Goal: Task Accomplishment & Management: Complete application form

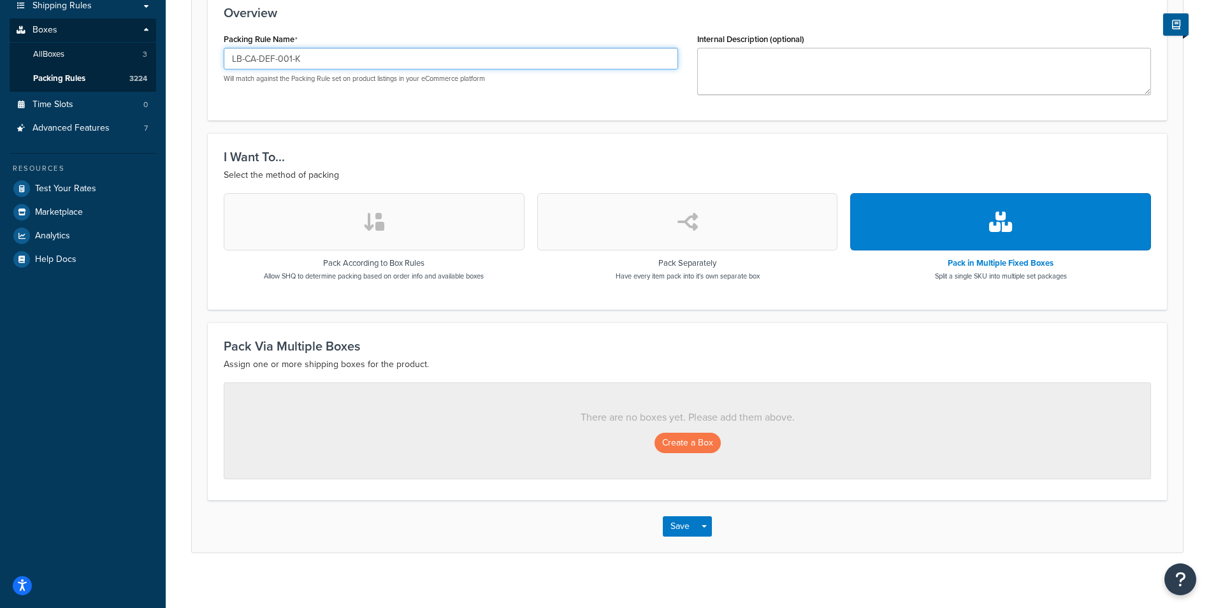
click at [339, 54] on input "LB-CA-DEF-001-K" at bounding box center [451, 59] width 454 height 22
paste input "P-RAN1K-002"
type input "LB-P-RAN1K-002-K"
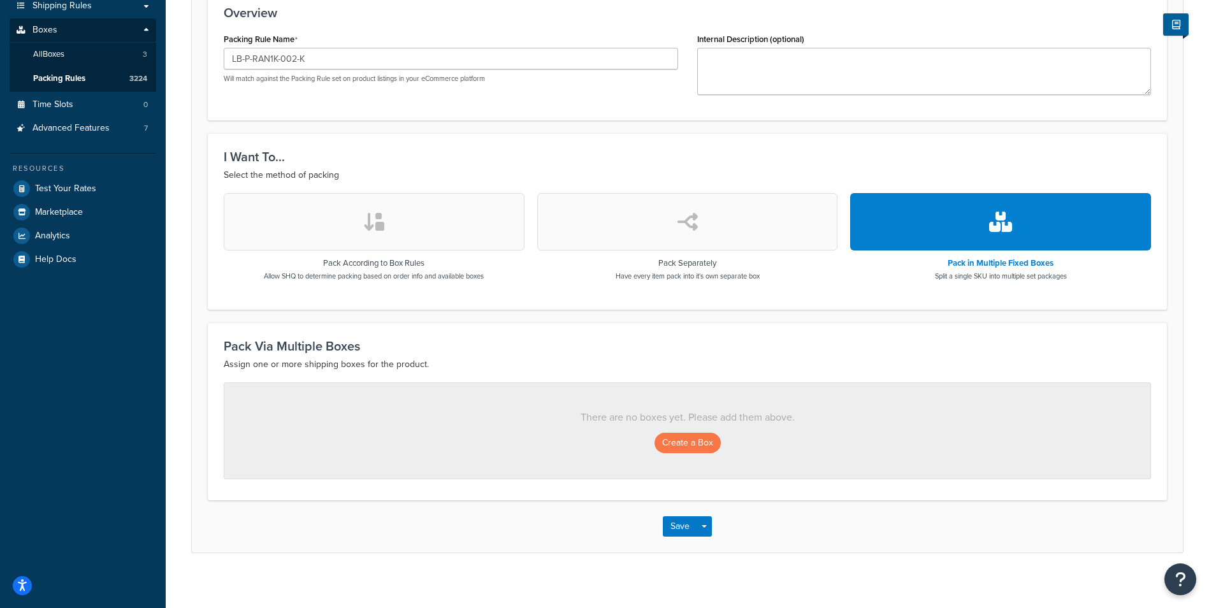
click at [997, 233] on button "button" at bounding box center [1000, 221] width 301 height 57
click at [692, 447] on button "Create a Box" at bounding box center [687, 443] width 66 height 20
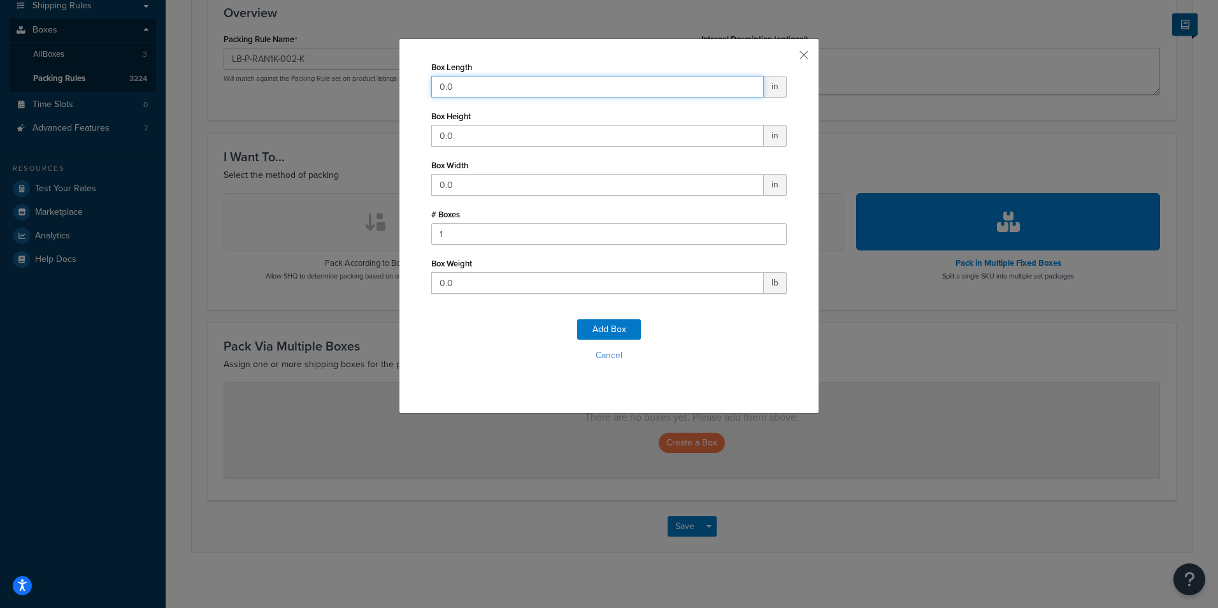
click at [547, 78] on input "0.0" at bounding box center [597, 87] width 333 height 22
type input "11"
type input "3"
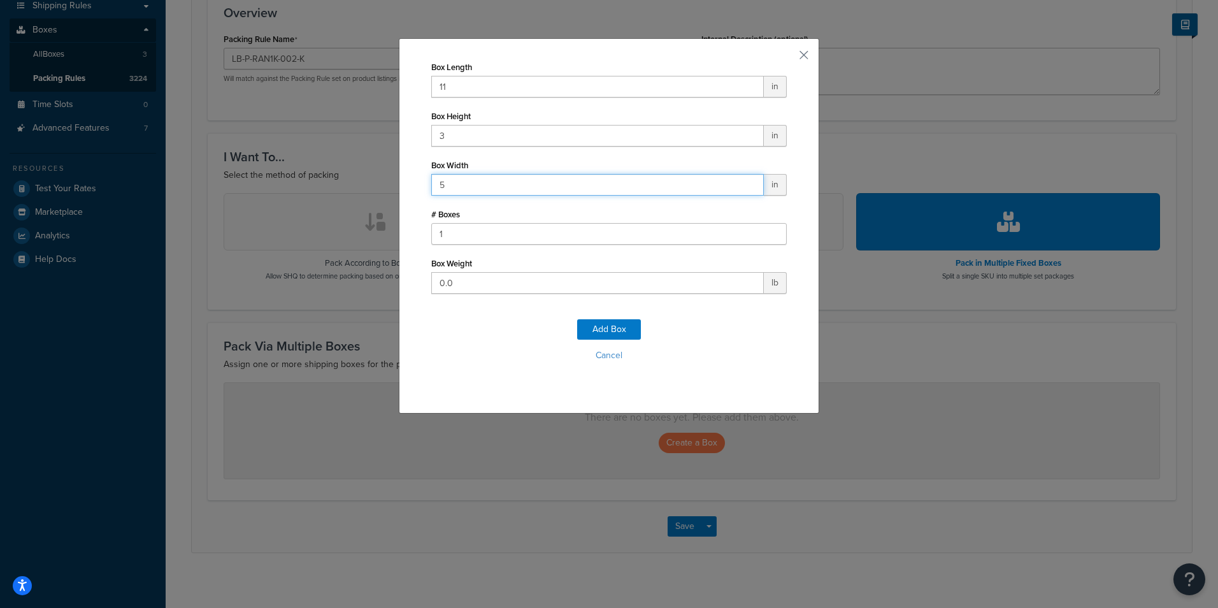
type input "5"
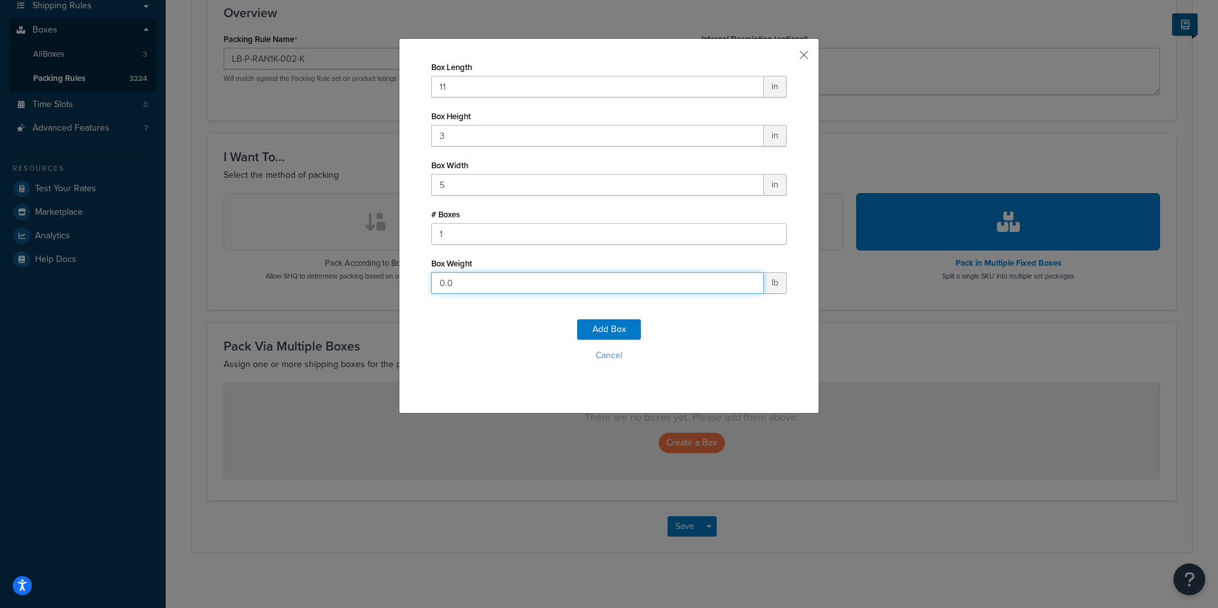
type input "2"
click button "Add Box" at bounding box center [609, 329] width 64 height 20
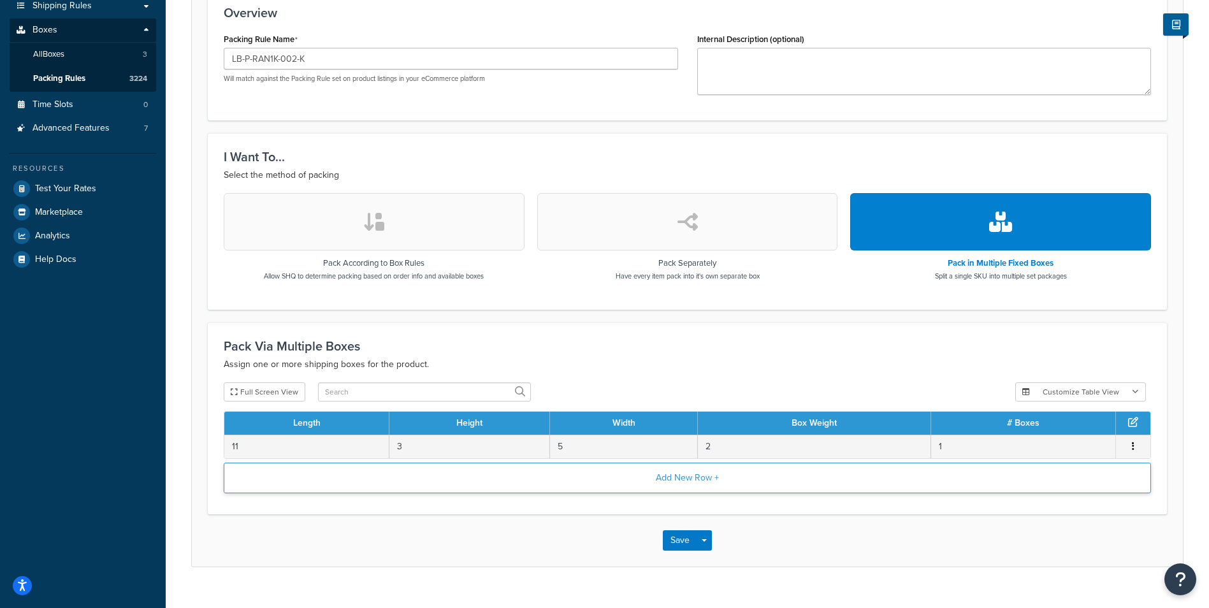
click at [683, 492] on button "Add New Row +" at bounding box center [687, 478] width 927 height 31
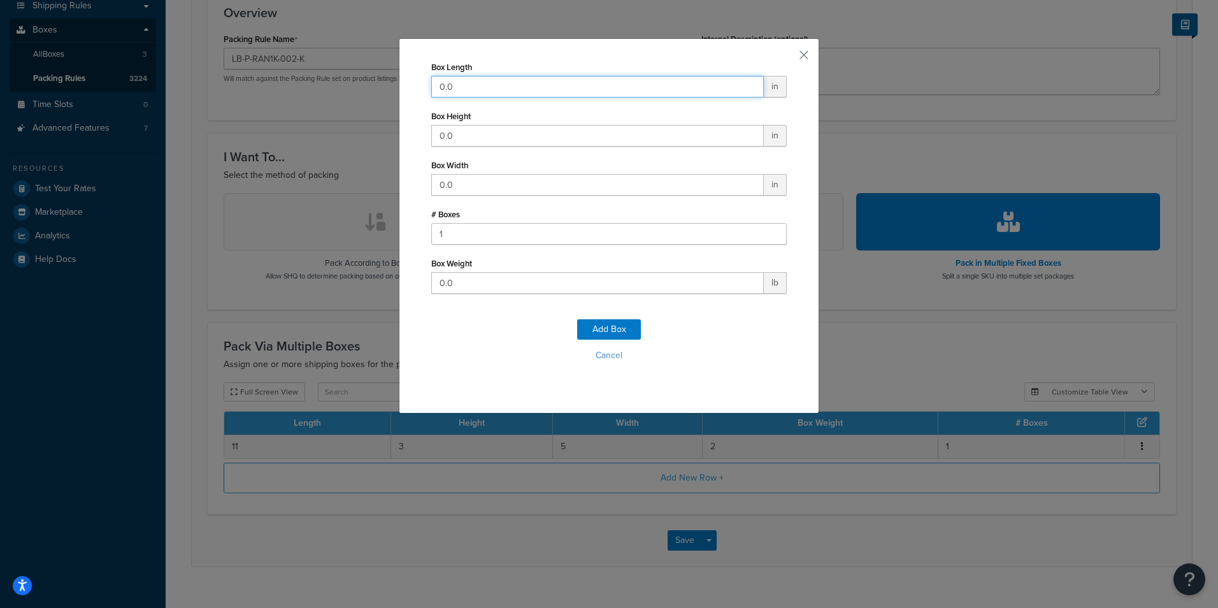
click at [627, 85] on input "0.0" at bounding box center [597, 87] width 333 height 22
type input "19"
type input "13"
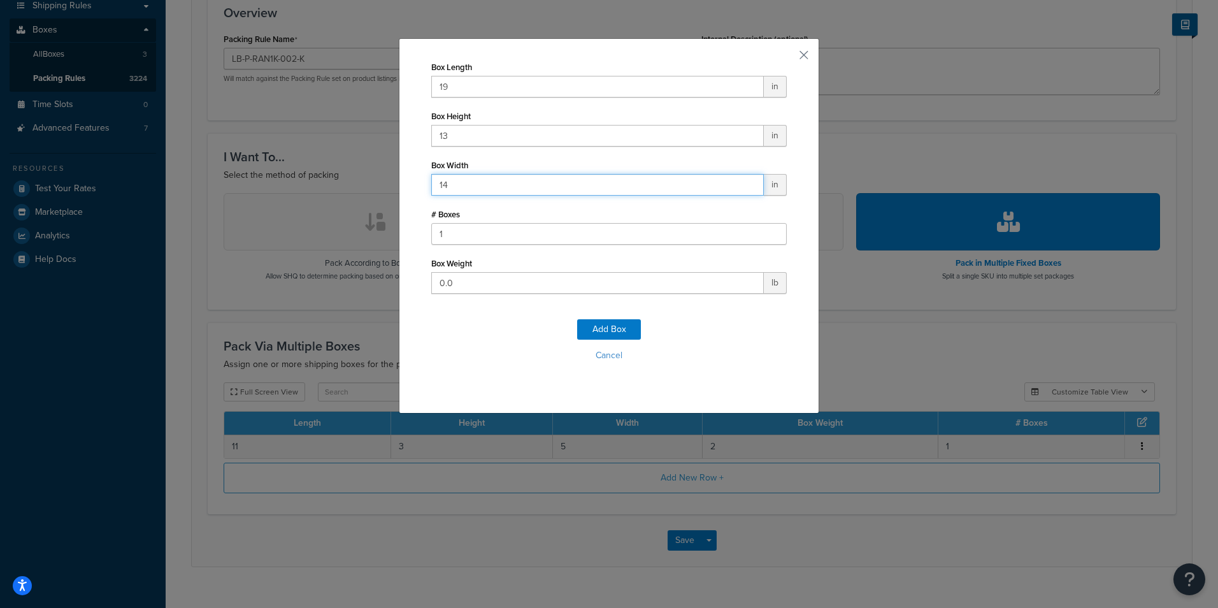
type input "14"
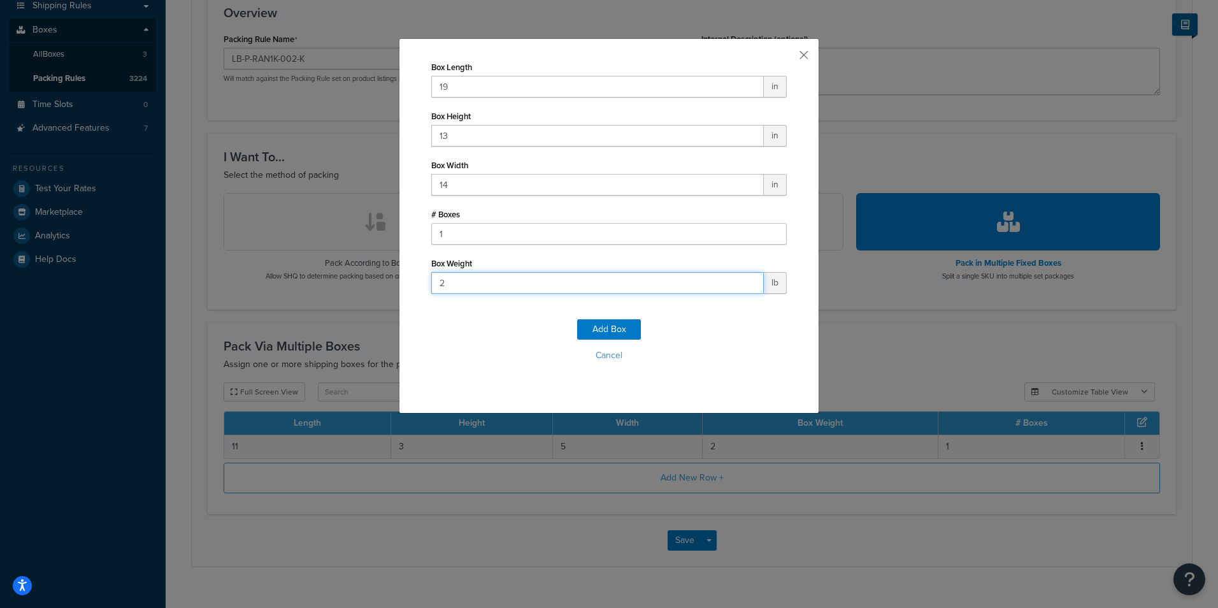
type input "29"
click button "Add Box" at bounding box center [609, 329] width 64 height 20
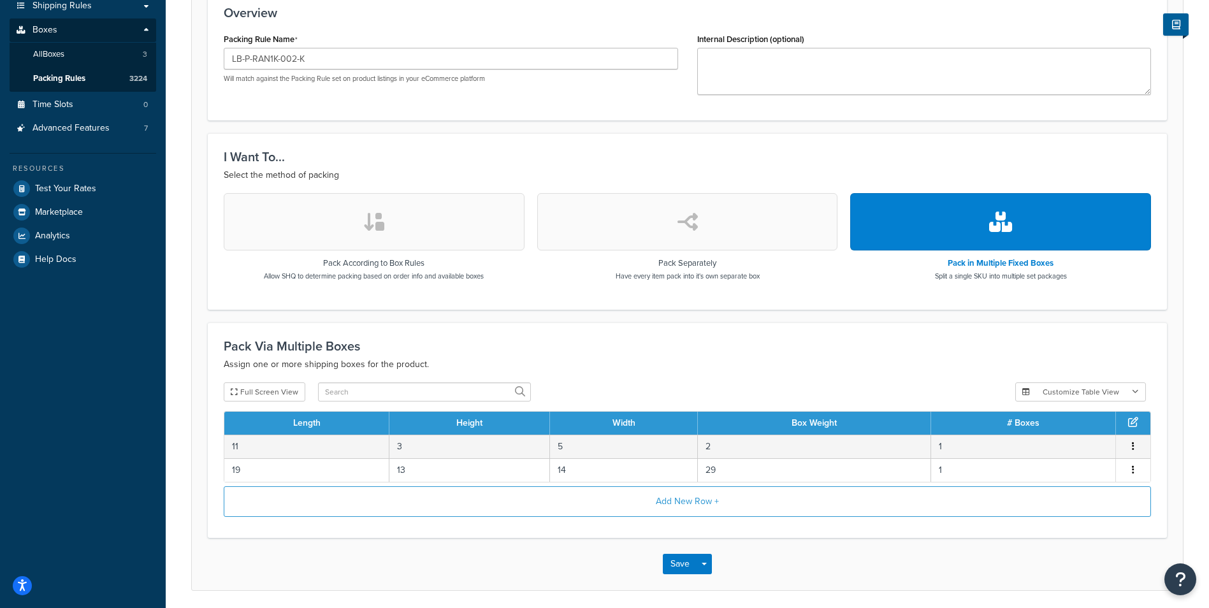
drag, startPoint x: 567, startPoint y: 551, endPoint x: 571, endPoint y: 584, distance: 32.7
drag, startPoint x: 571, startPoint y: 584, endPoint x: 461, endPoint y: 549, distance: 115.1
click at [461, 549] on div "Save Save Dropdown Save and Edit Save and Duplicate Save and Create New" at bounding box center [687, 564] width 991 height 52
click at [684, 562] on button "Save" at bounding box center [680, 564] width 34 height 20
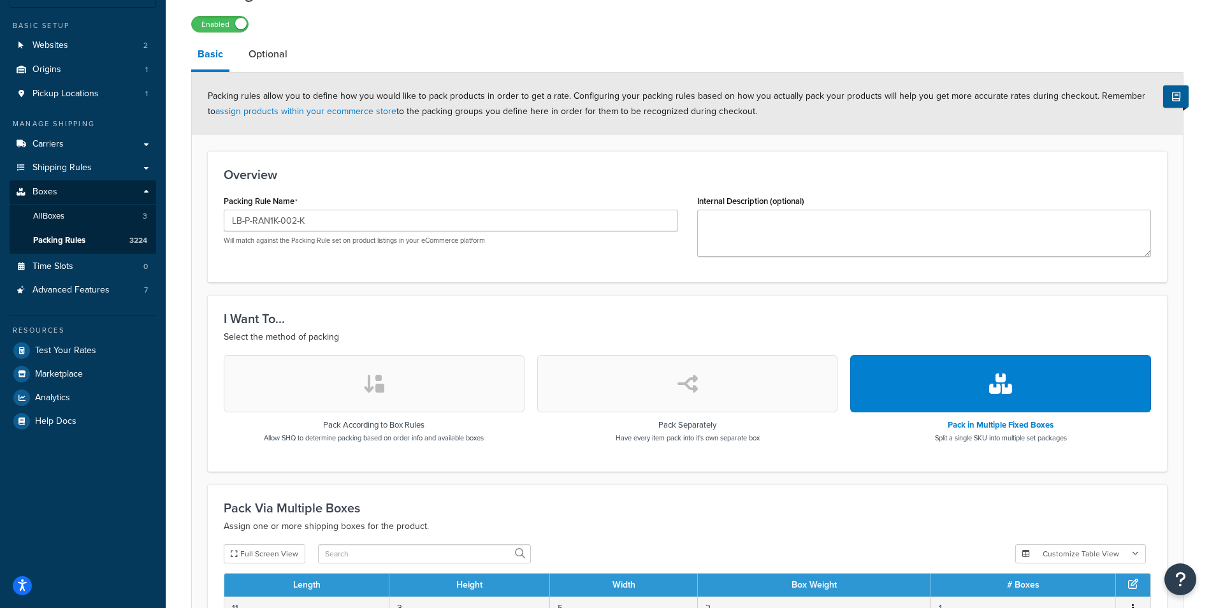
scroll to position [302, 0]
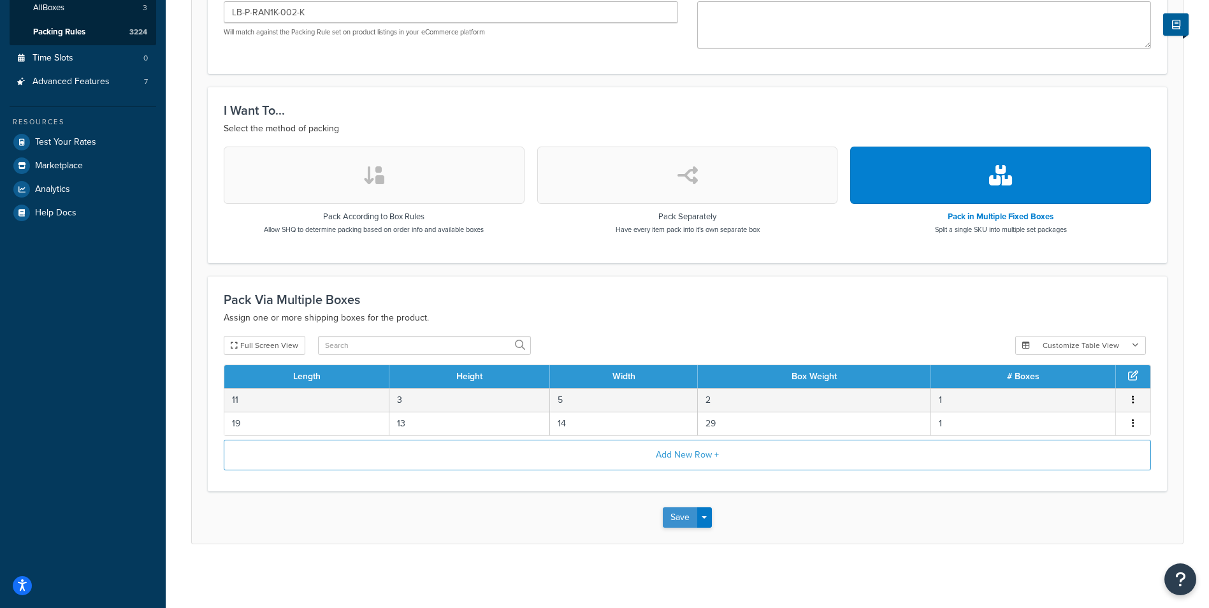
click at [676, 518] on button "Save" at bounding box center [680, 517] width 34 height 20
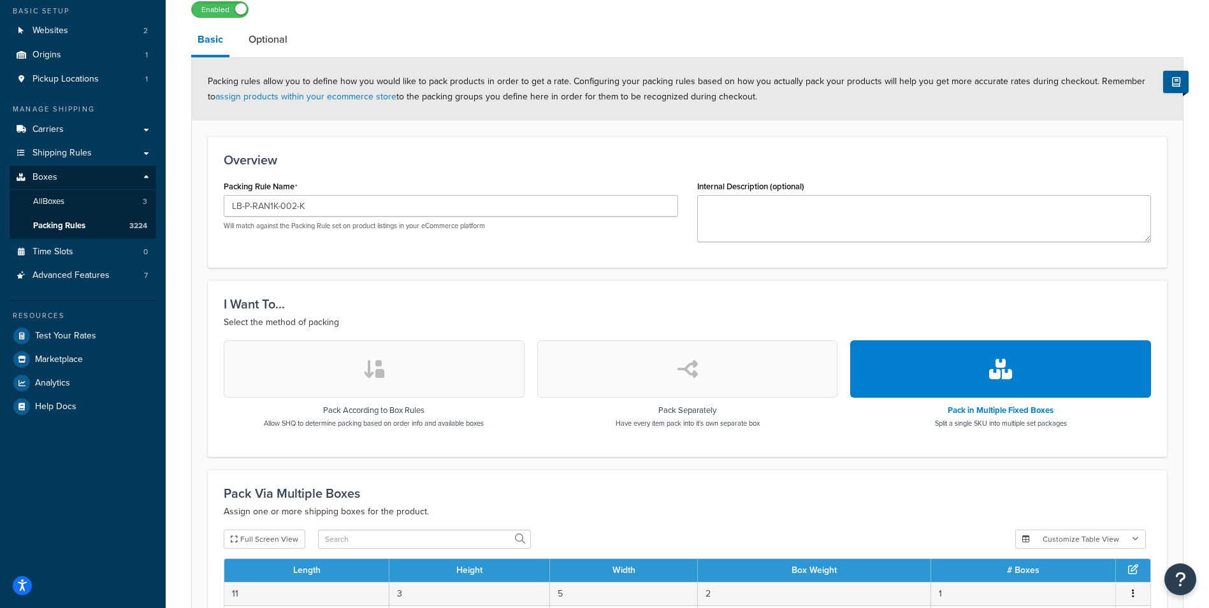
scroll to position [0, 0]
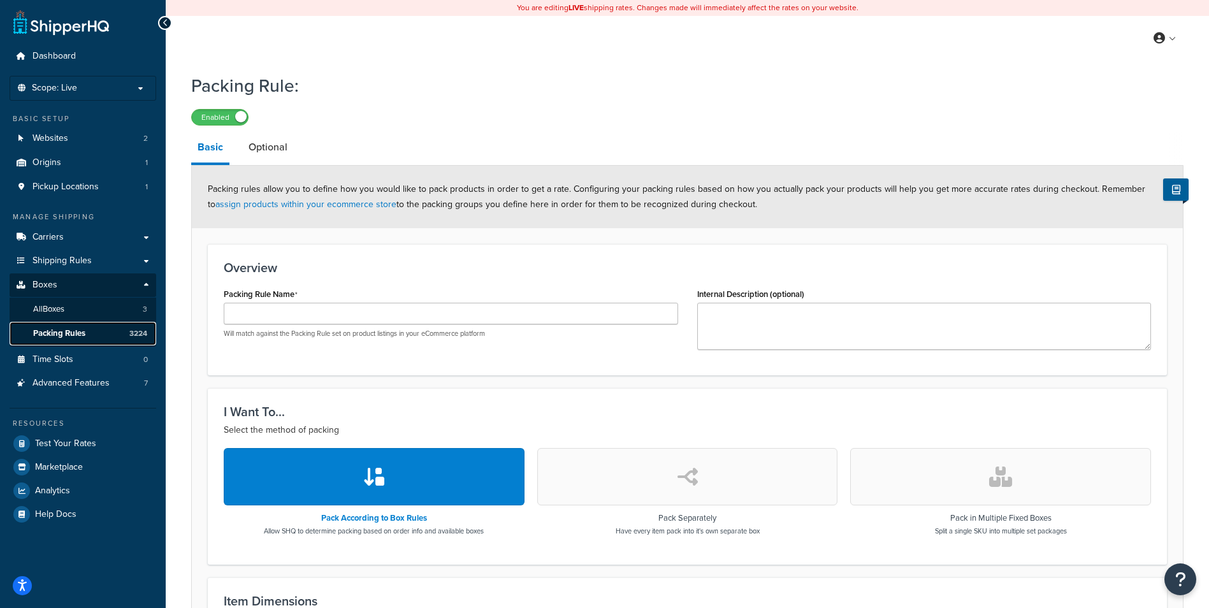
click at [104, 332] on link "Packing Rules 3224" at bounding box center [83, 334] width 147 height 24
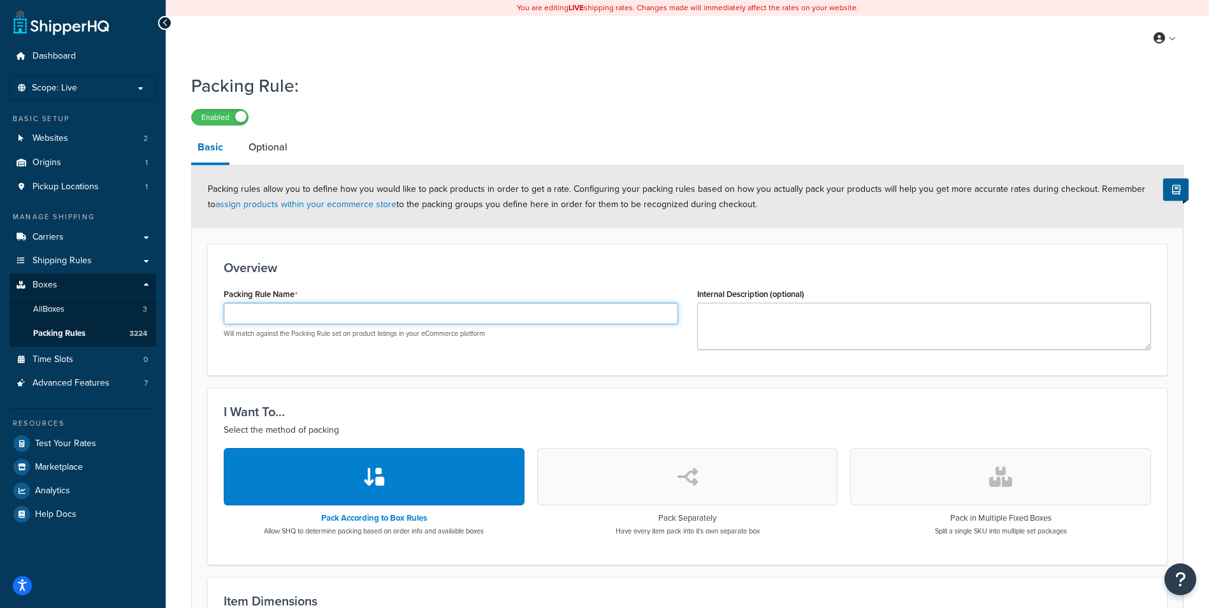
click at [323, 308] on input "Packing Rule Name" at bounding box center [451, 314] width 454 height 22
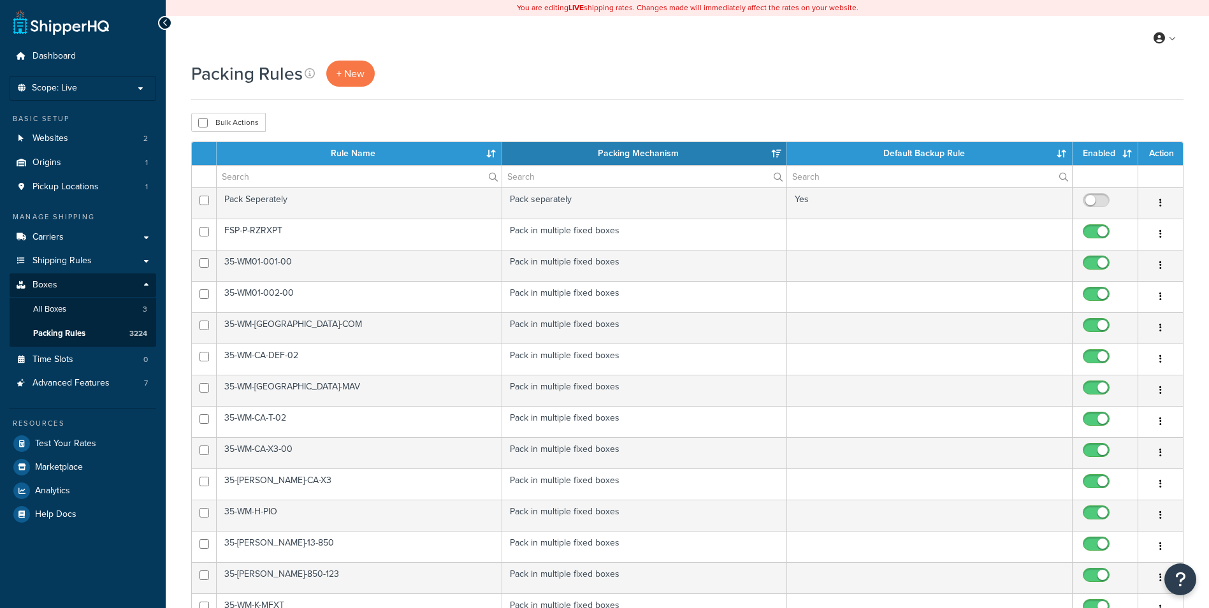
select select "15"
click at [345, 83] on link "+ New" at bounding box center [350, 74] width 48 height 26
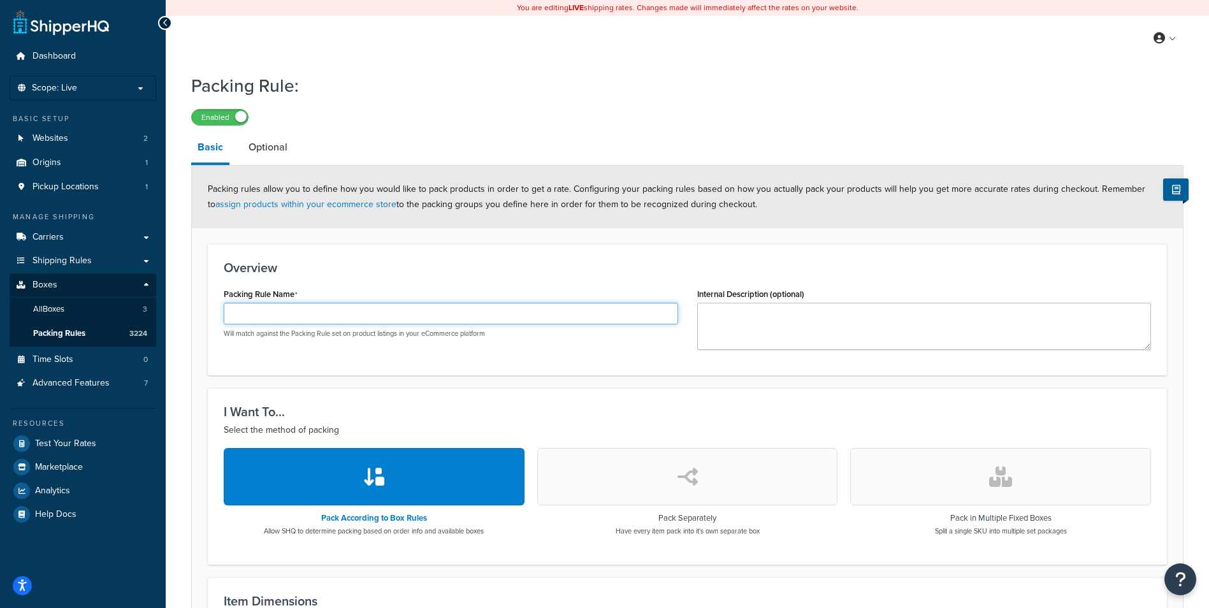
click at [322, 319] on input "Packing Rule Name" at bounding box center [451, 314] width 454 height 22
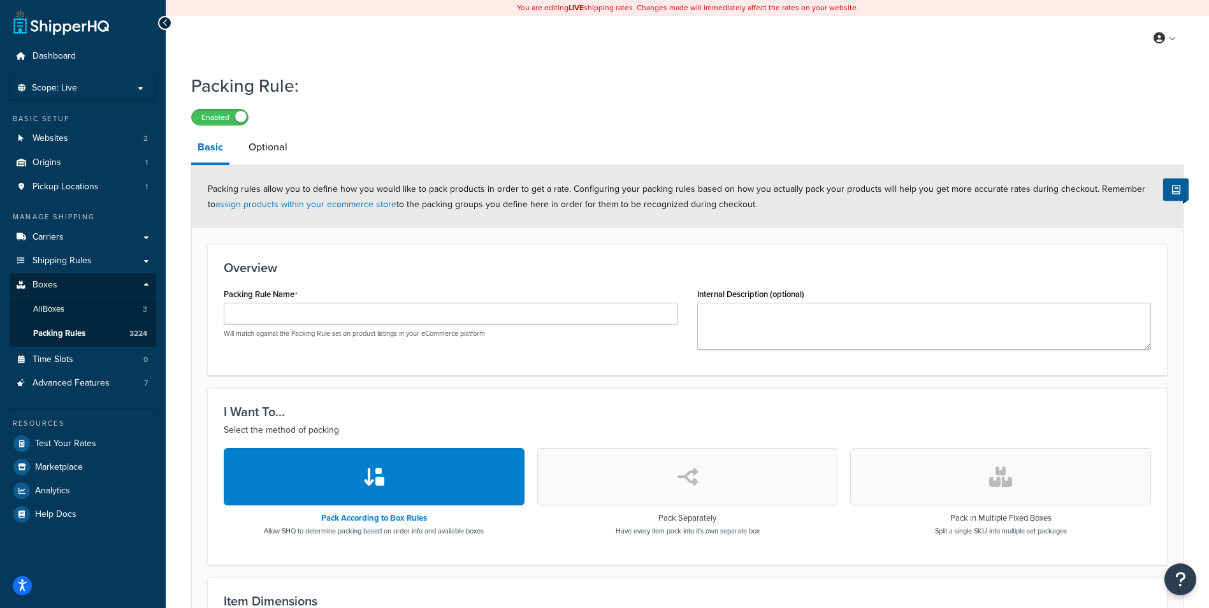
click at [974, 482] on button "button" at bounding box center [1000, 476] width 301 height 57
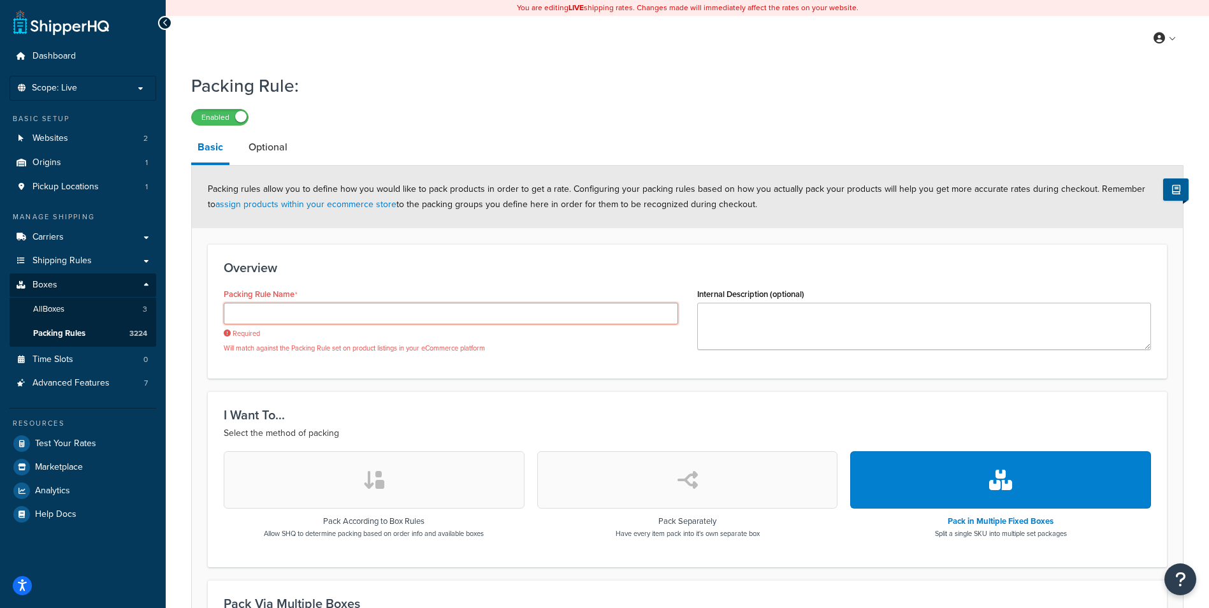
click at [435, 319] on input "Packing Rule Name" at bounding box center [451, 314] width 454 height 22
paste input "LB-P-RAN1K-002-K"
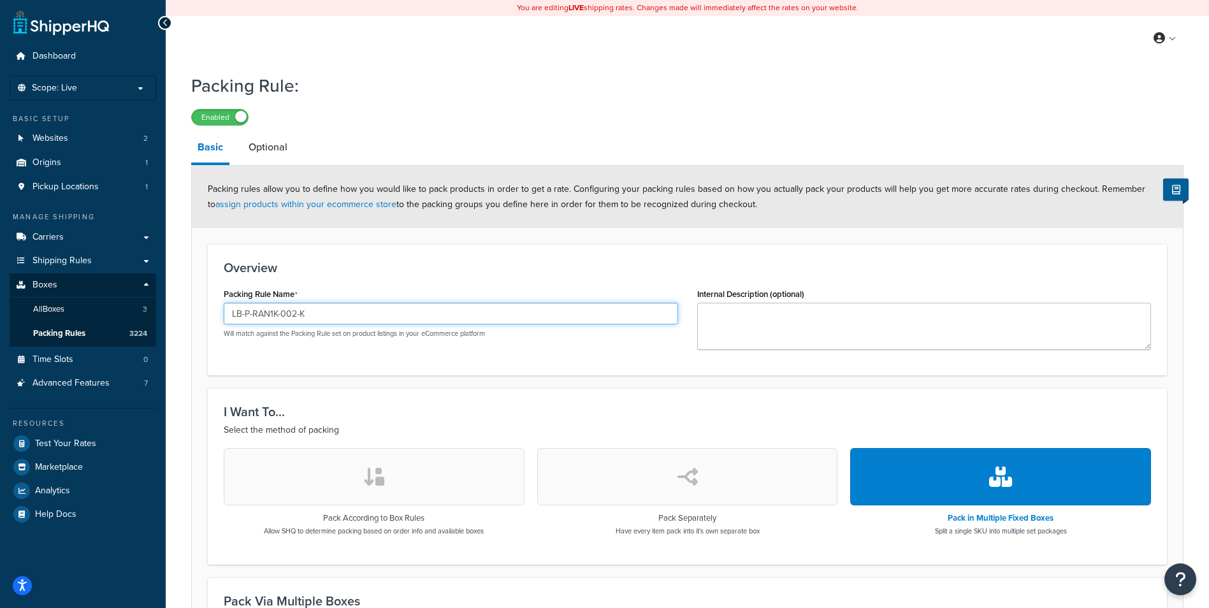
type input "LB-P-RAN1K-002-K"
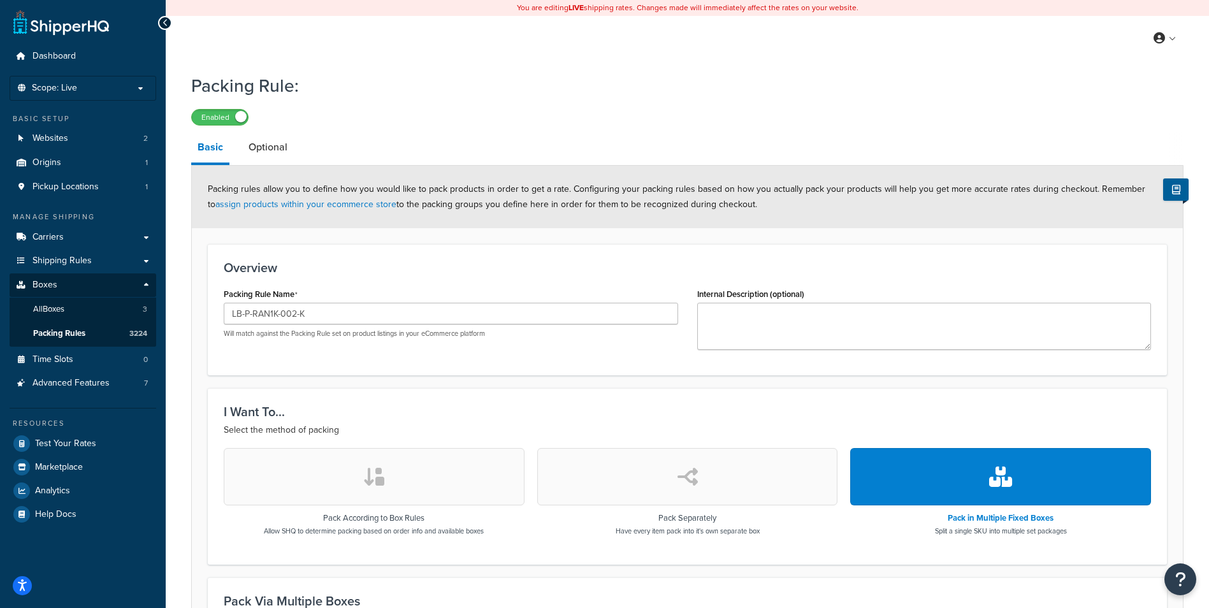
click at [948, 455] on button "button" at bounding box center [1000, 476] width 301 height 57
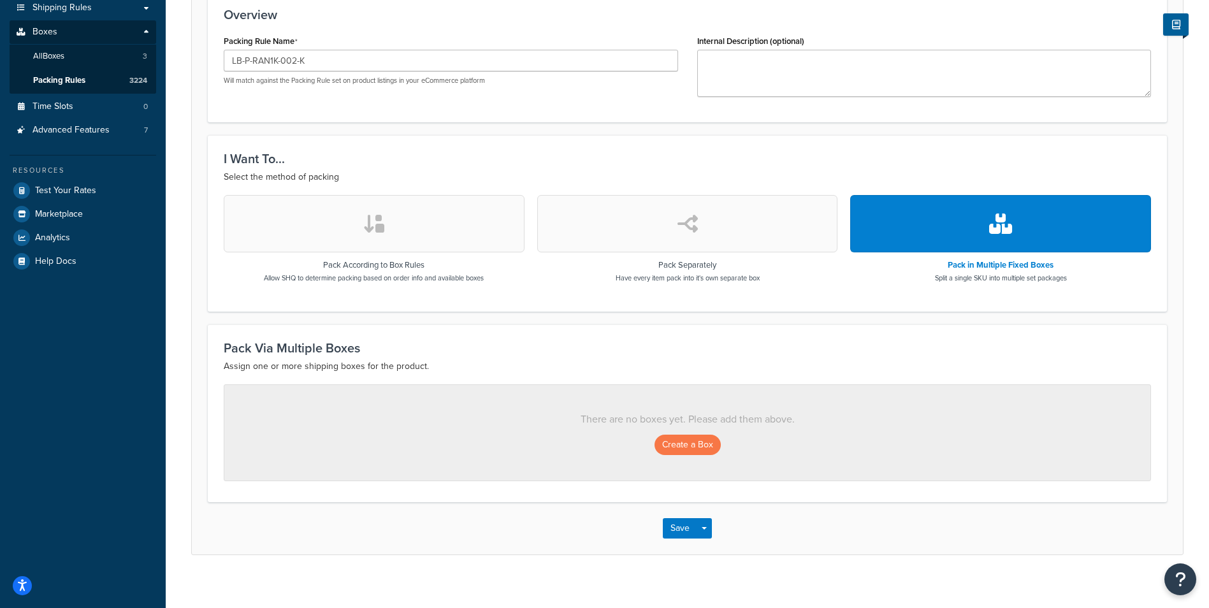
scroll to position [255, 0]
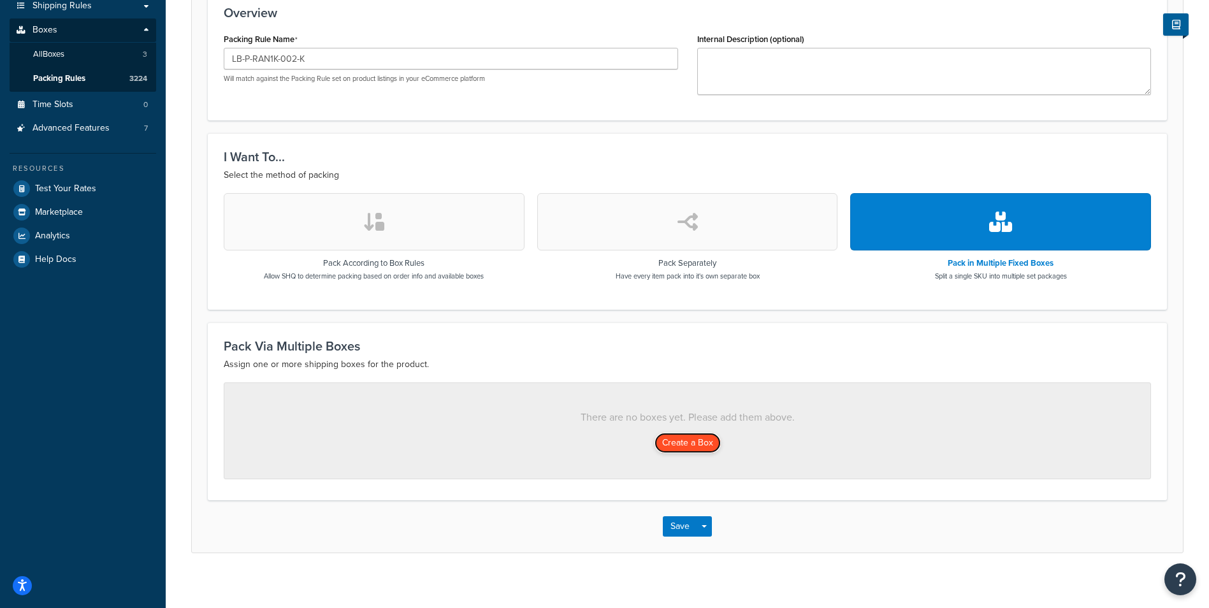
click at [708, 450] on button "Create a Box" at bounding box center [687, 443] width 66 height 20
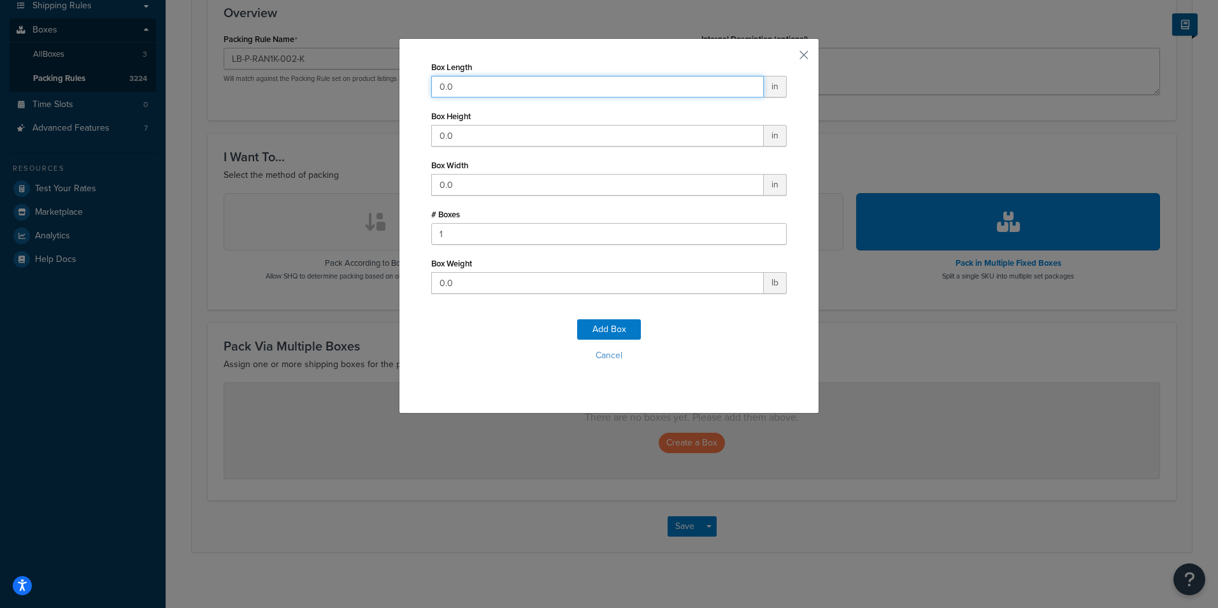
click at [606, 89] on input "0.0" at bounding box center [597, 87] width 333 height 22
type input "11"
type input "3"
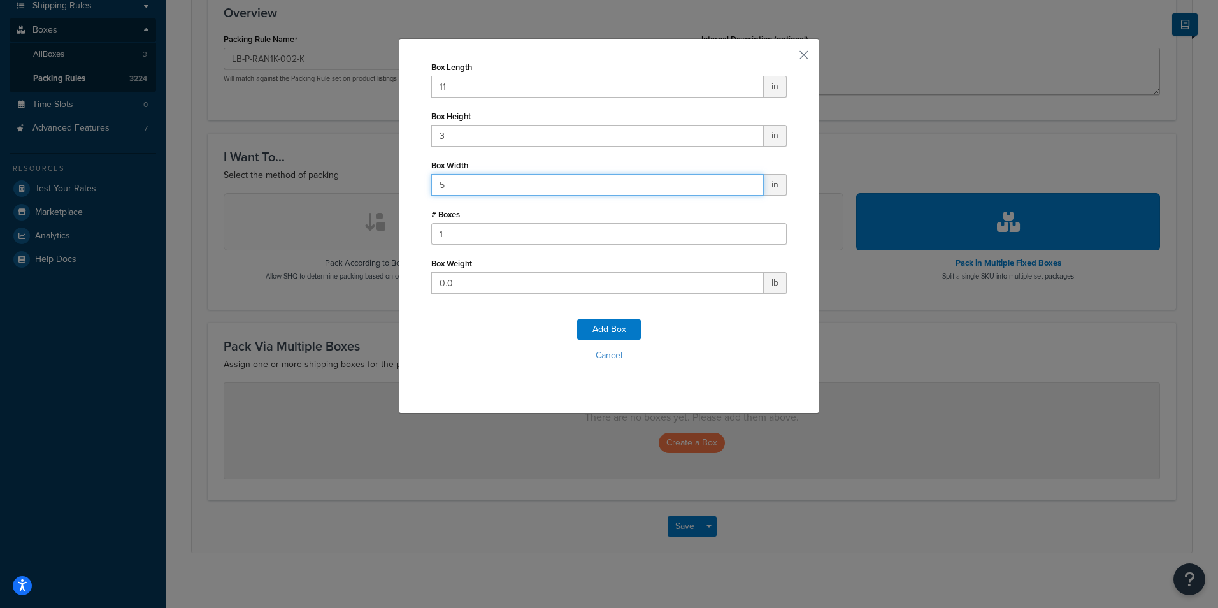
type input "5"
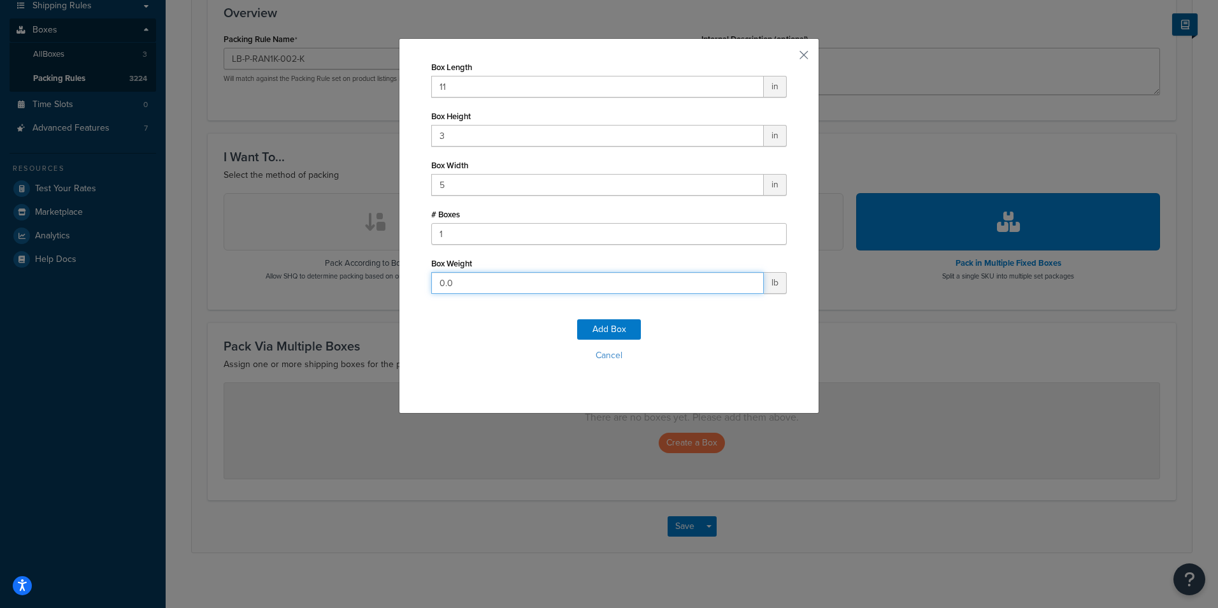
type input "2"
click button "Add Box" at bounding box center [609, 329] width 64 height 20
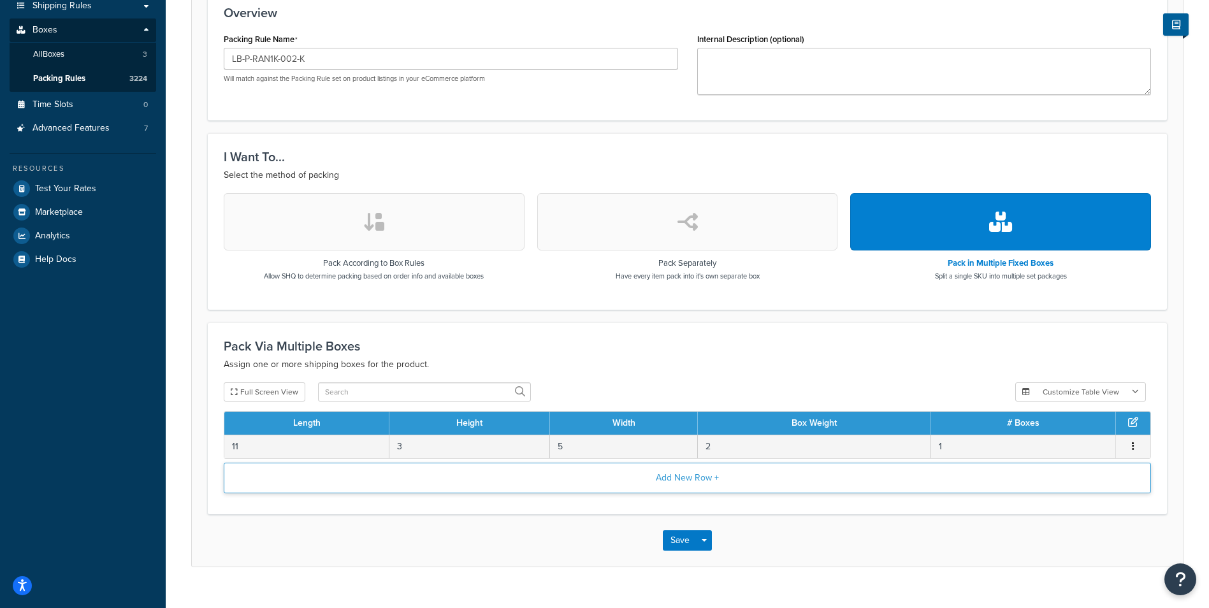
click at [619, 470] on button "Add New Row +" at bounding box center [687, 478] width 927 height 31
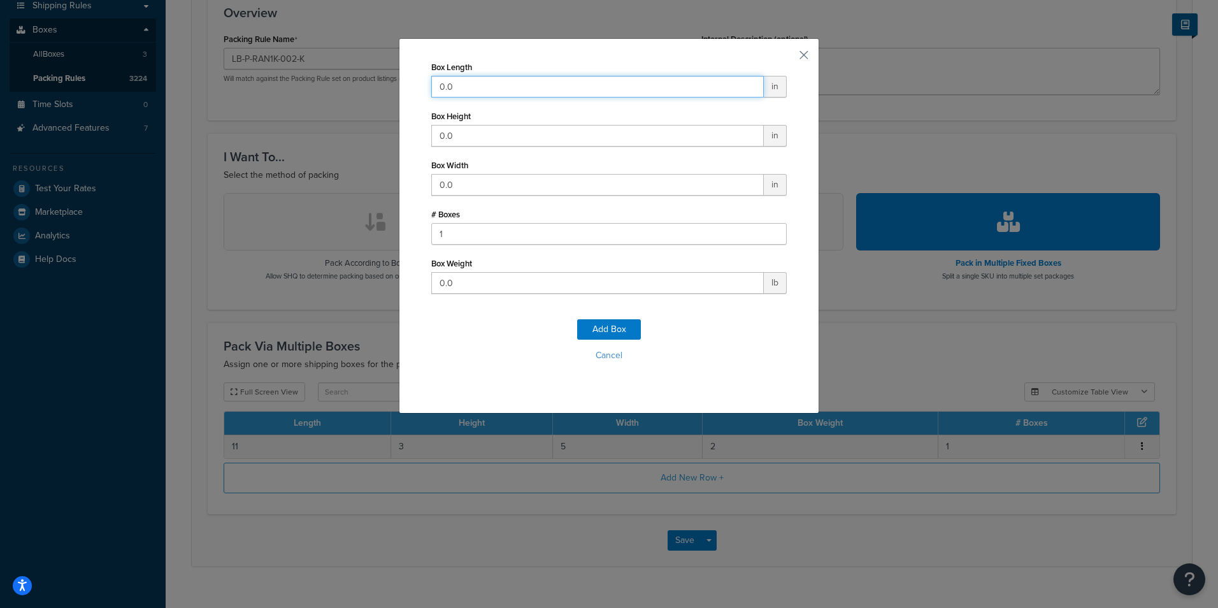
click at [554, 91] on input "0.0" at bounding box center [597, 87] width 333 height 22
type input "19"
type input "13"
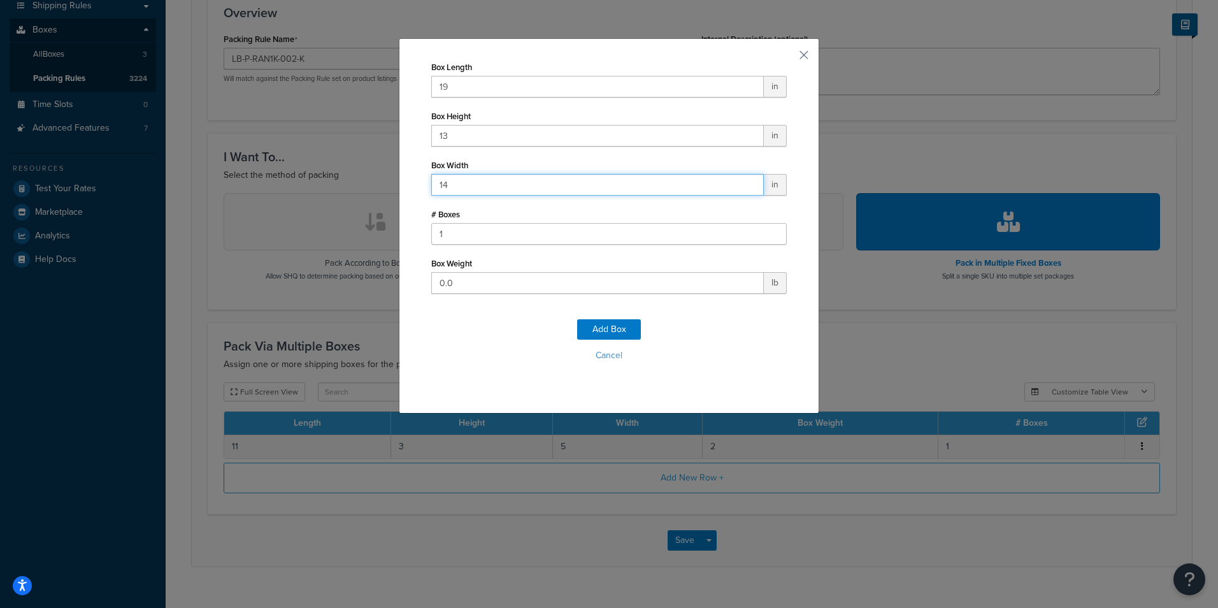
type input "14"
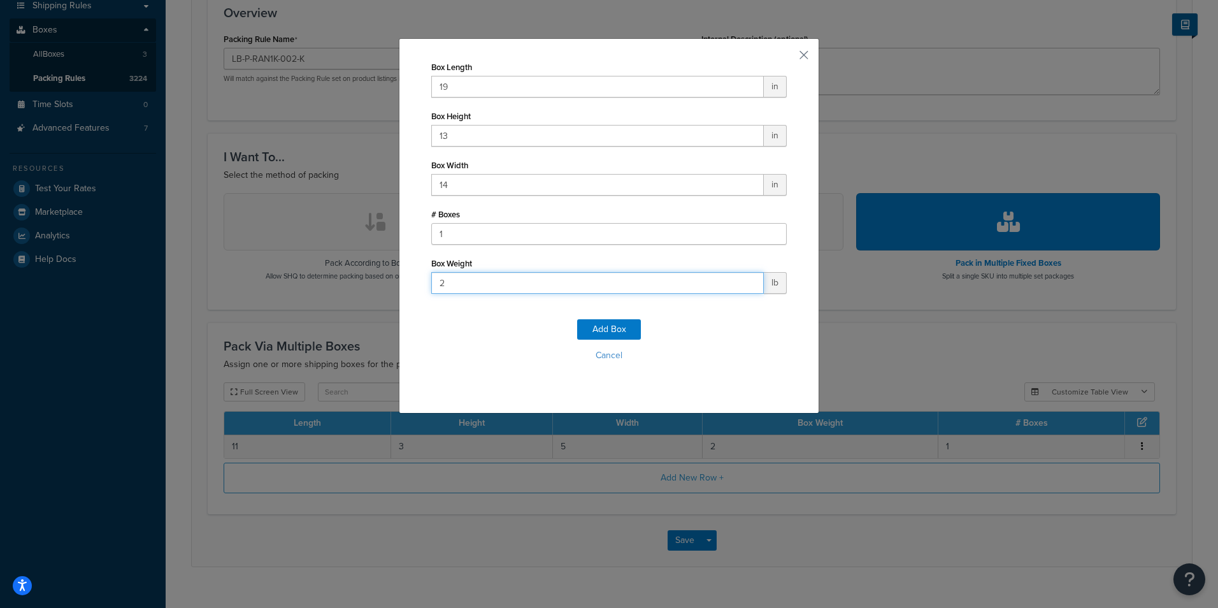
type input "29"
click button "Add Box" at bounding box center [609, 329] width 64 height 20
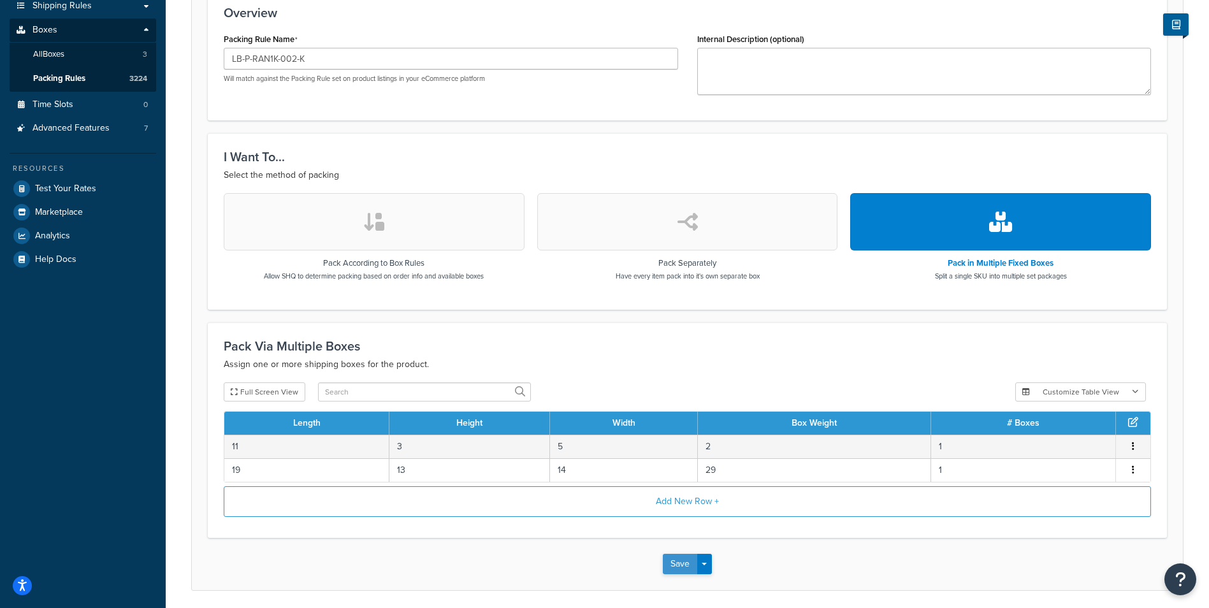
click at [681, 565] on button "Save" at bounding box center [680, 564] width 34 height 20
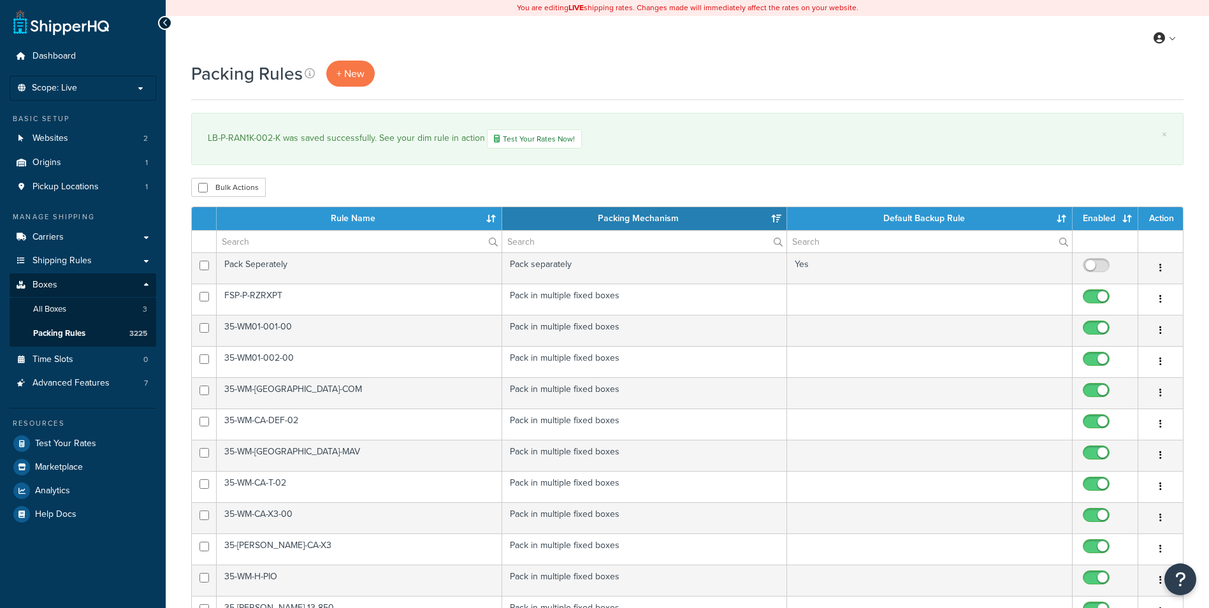
select select "15"
click at [336, 82] on link "+ New" at bounding box center [350, 74] width 48 height 26
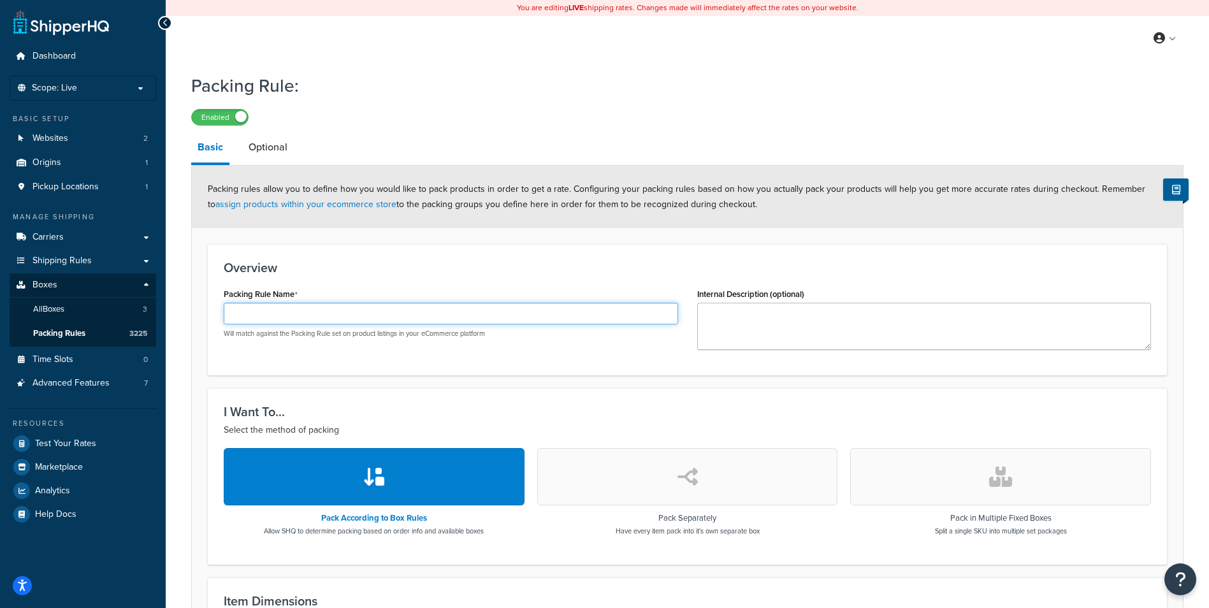
click at [320, 315] on input "Packing Rule Name" at bounding box center [451, 314] width 454 height 22
paste input "LB-P-RAN1K-K"
type input "LB-P-RAN1K-K"
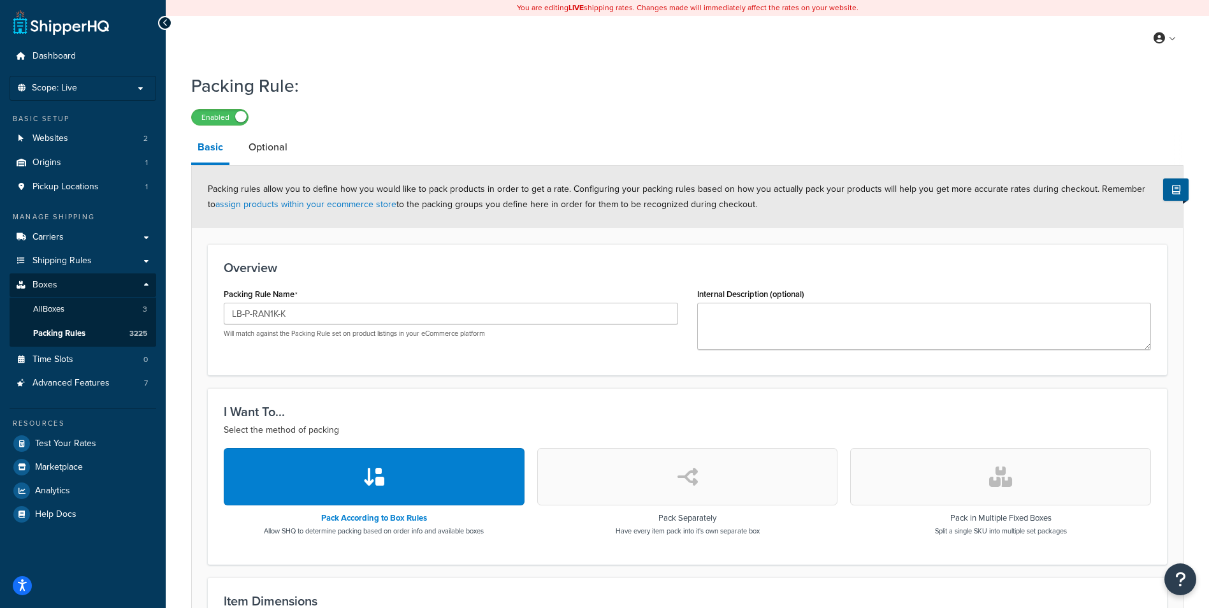
click at [981, 459] on button "button" at bounding box center [1000, 476] width 301 height 57
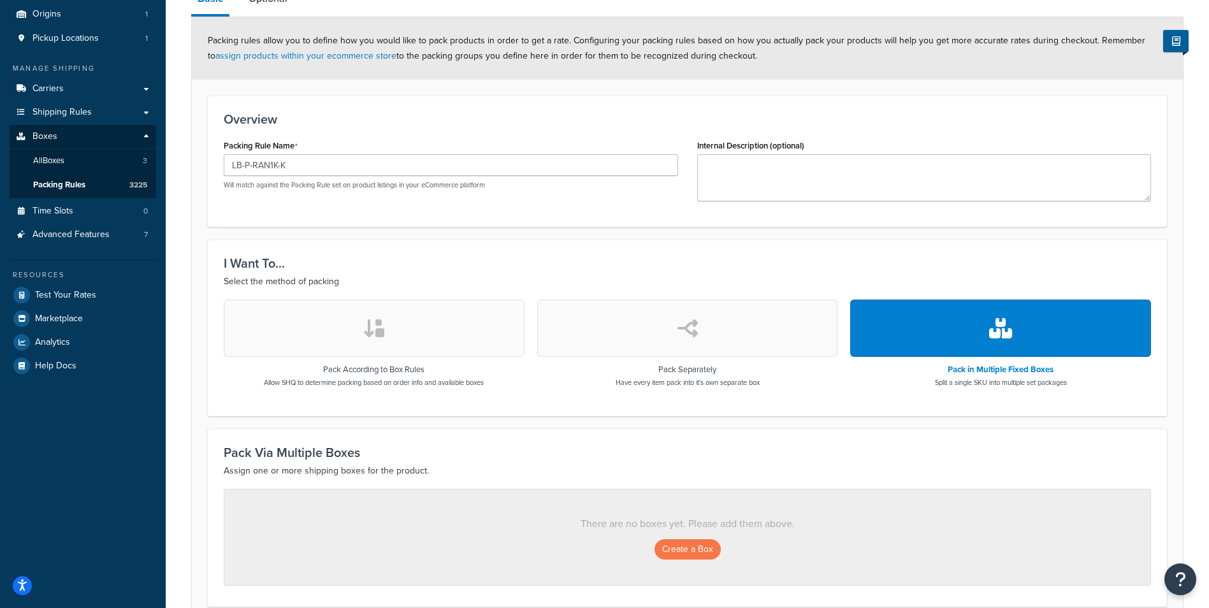
scroll to position [255, 0]
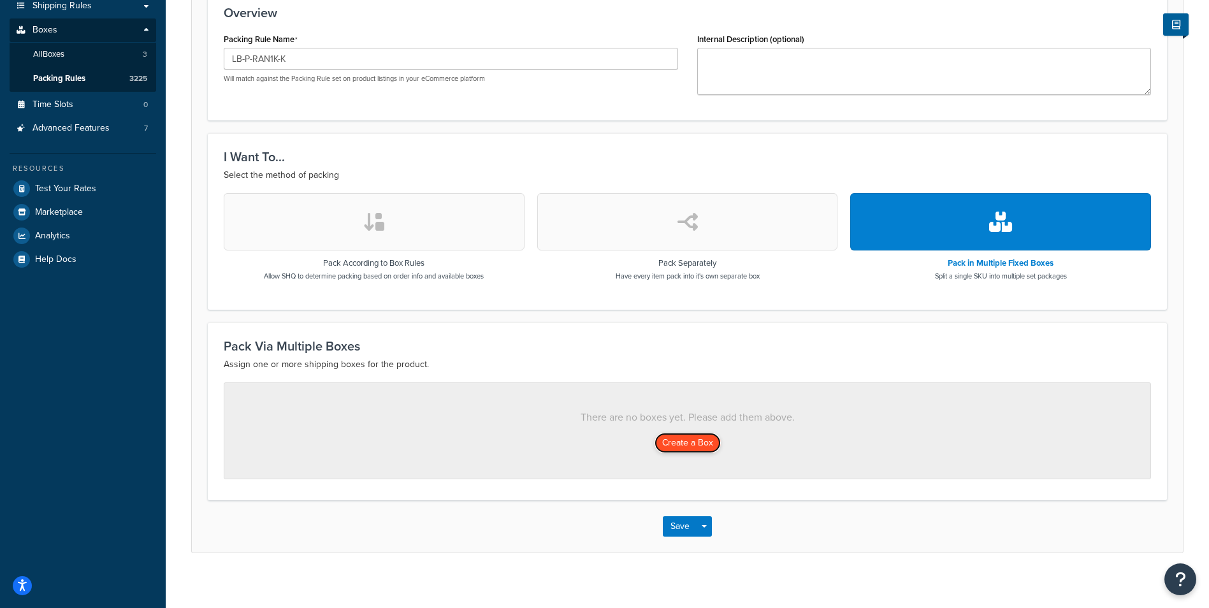
click at [678, 438] on button "Create a Box" at bounding box center [687, 443] width 66 height 20
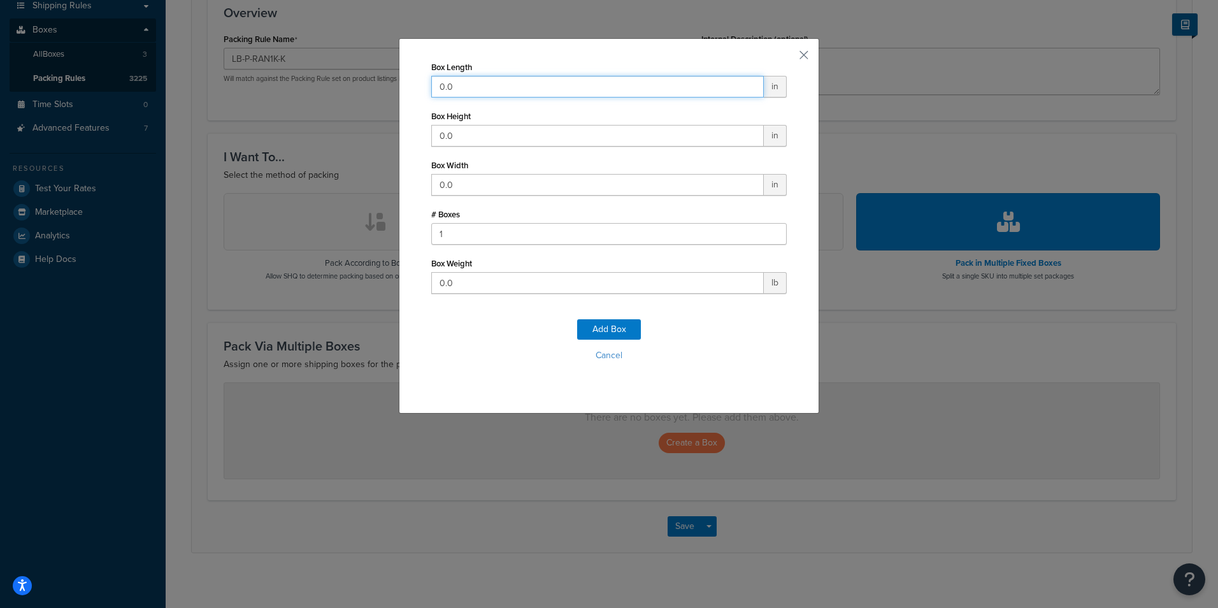
click at [583, 84] on input "0.0" at bounding box center [597, 87] width 333 height 22
type input "11"
type input "3"
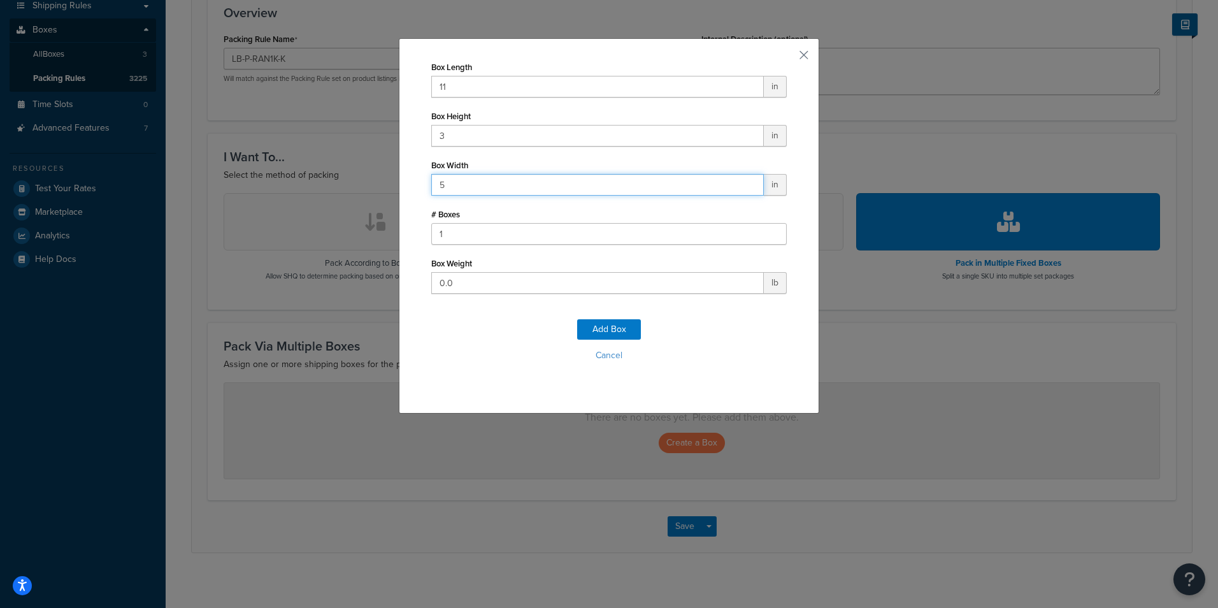
type input "5"
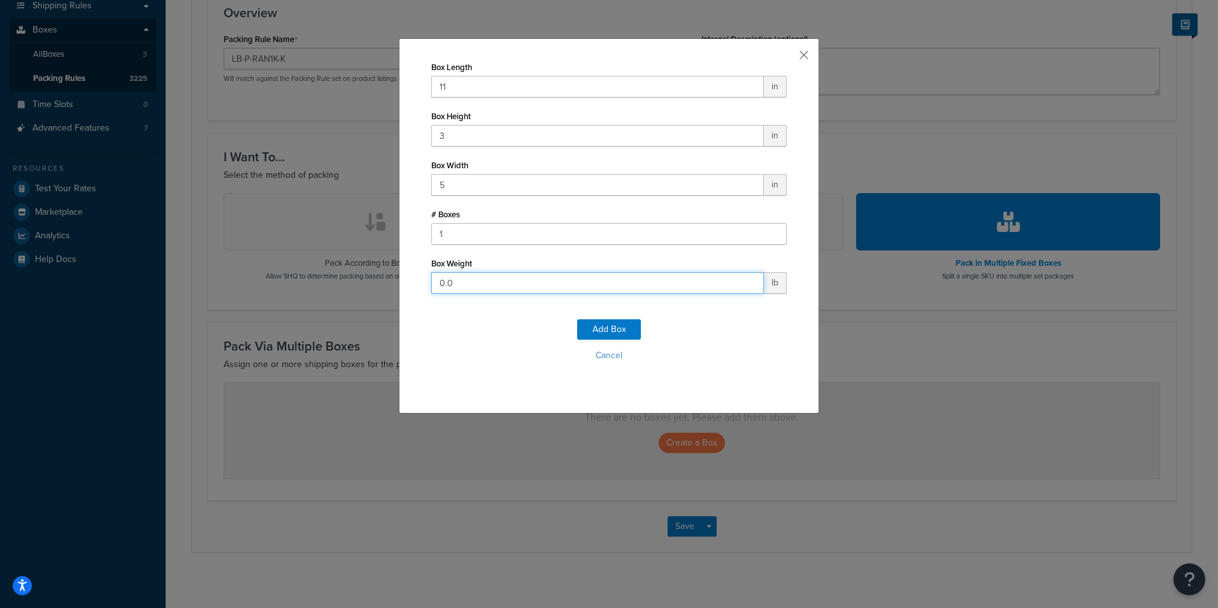
type input "2"
click button "Add Box" at bounding box center [609, 329] width 64 height 20
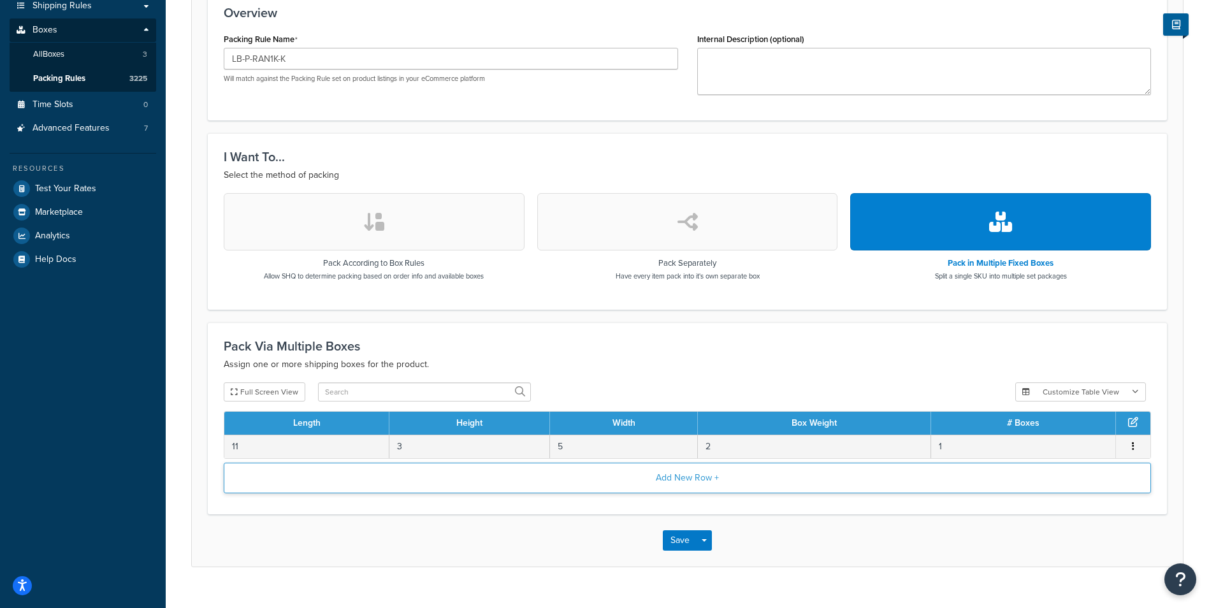
click at [672, 475] on button "Add New Row +" at bounding box center [687, 478] width 927 height 31
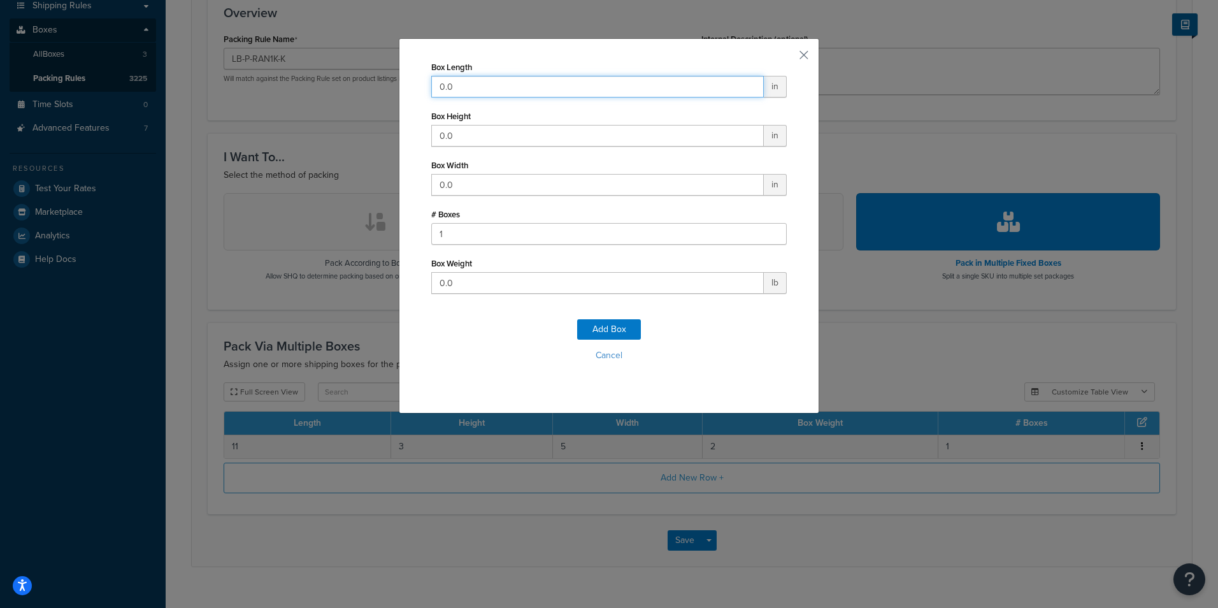
click at [596, 83] on input "0.0" at bounding box center [597, 87] width 333 height 22
type input "13"
type input "2"
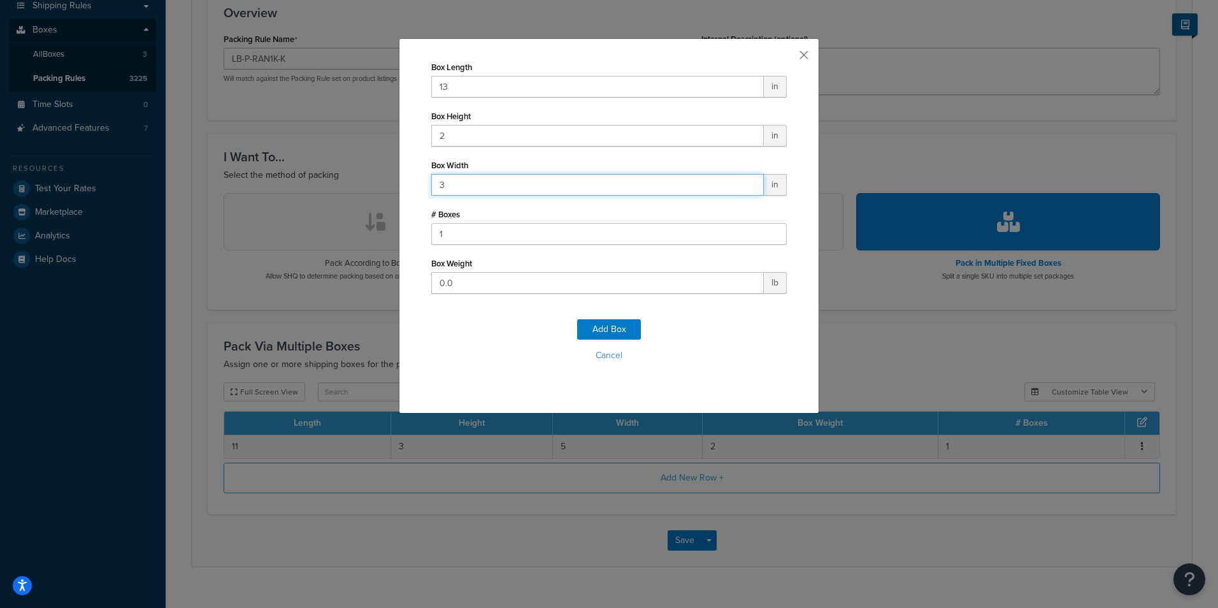
type input "3"
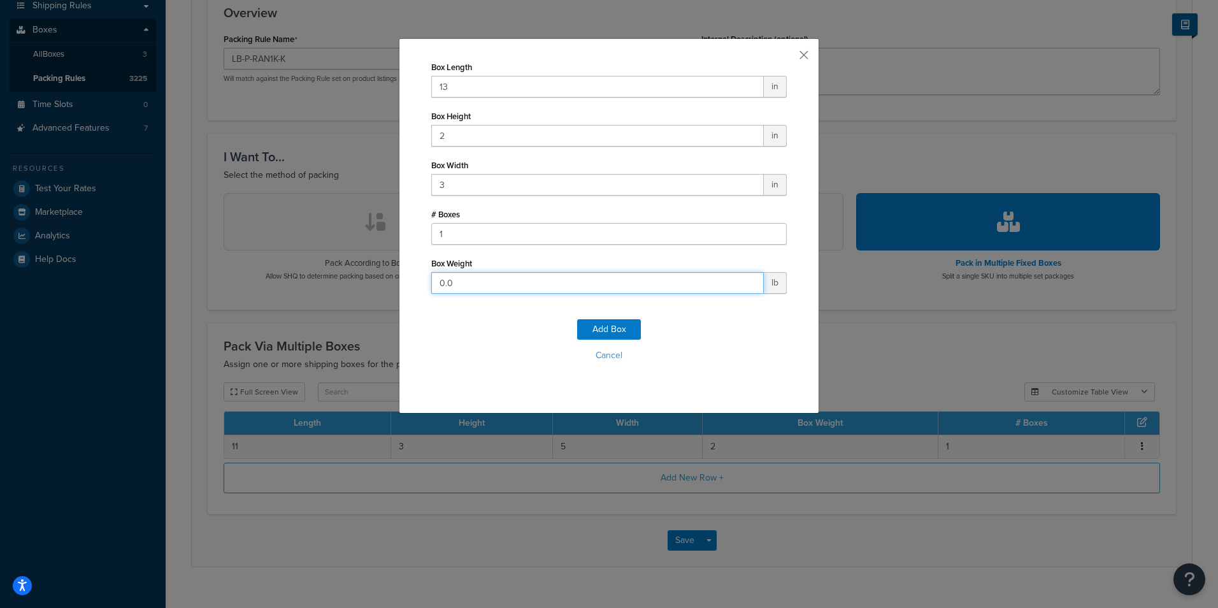
type input "4"
click button "Add Box" at bounding box center [609, 329] width 64 height 20
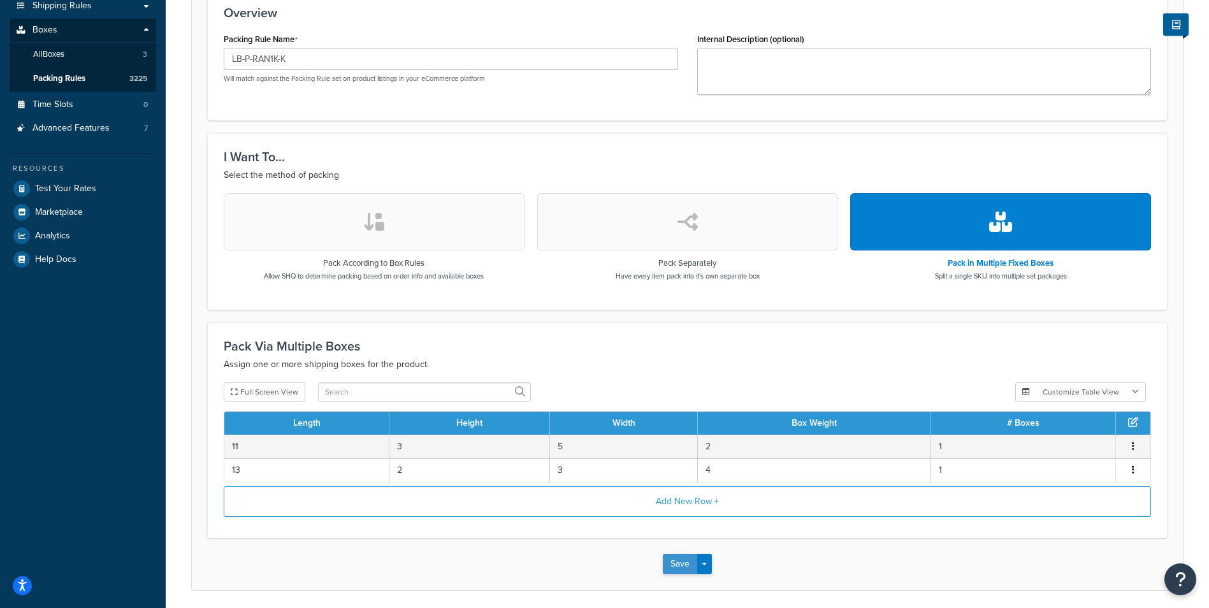
click at [669, 566] on button "Save" at bounding box center [680, 564] width 34 height 20
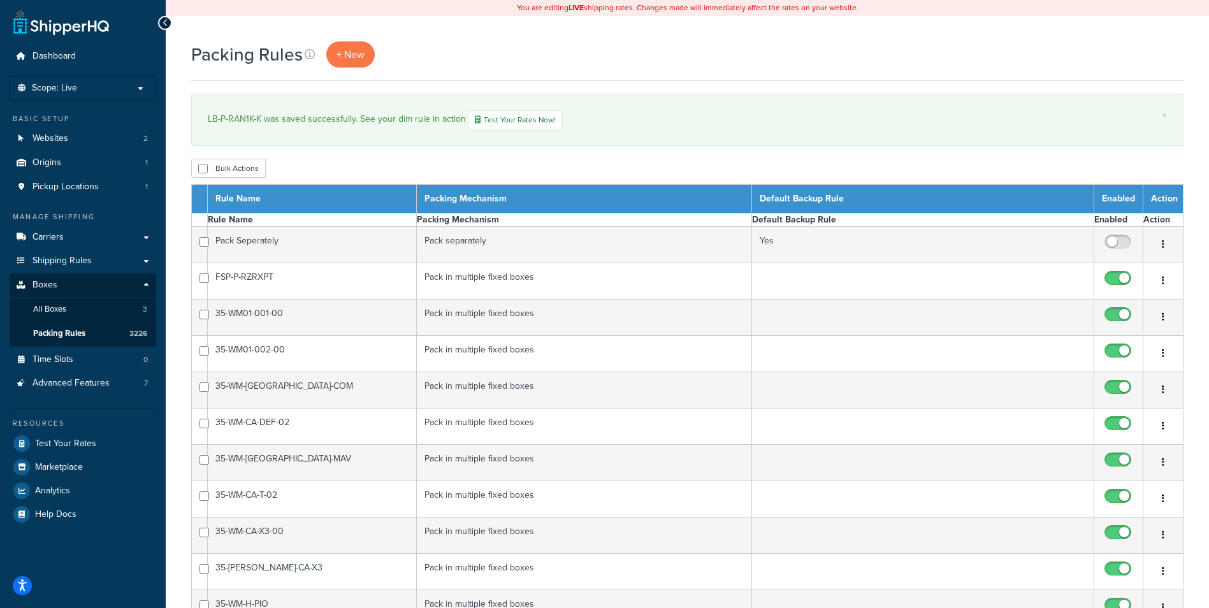
select select "15"
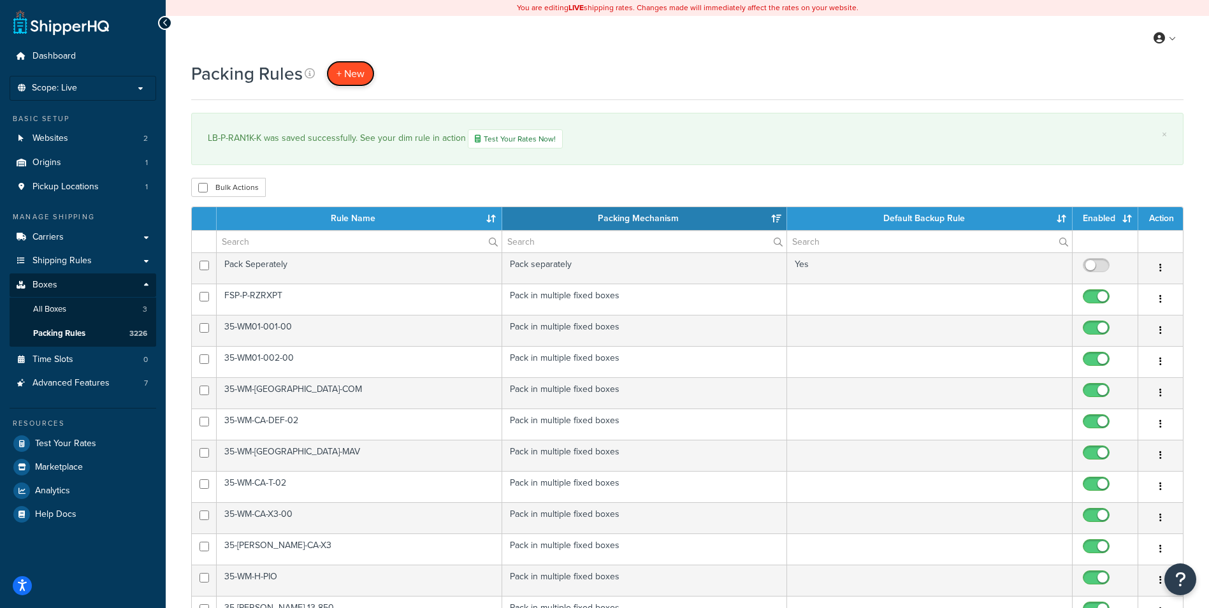
click at [357, 73] on span "+ New" at bounding box center [350, 73] width 28 height 15
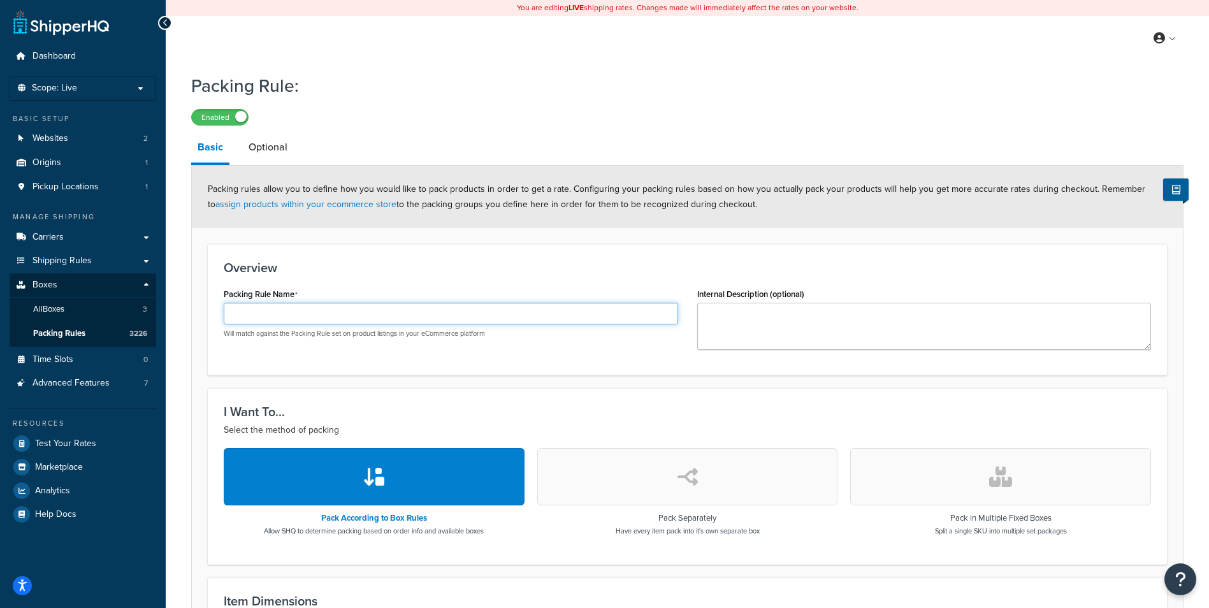
click at [276, 316] on input "Packing Rule Name" at bounding box center [451, 314] width 454 height 22
paste input "LB-P-RAN1K-001-K"
type input "LB-P-RAN1K-001-K"
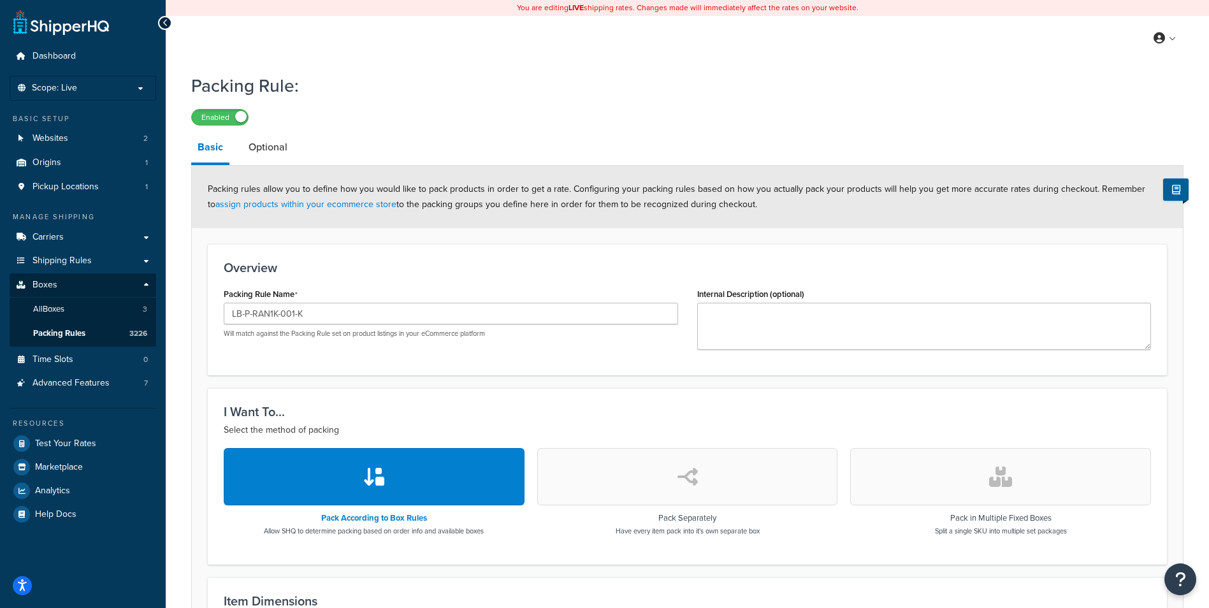
click at [965, 479] on button "button" at bounding box center [1000, 476] width 301 height 57
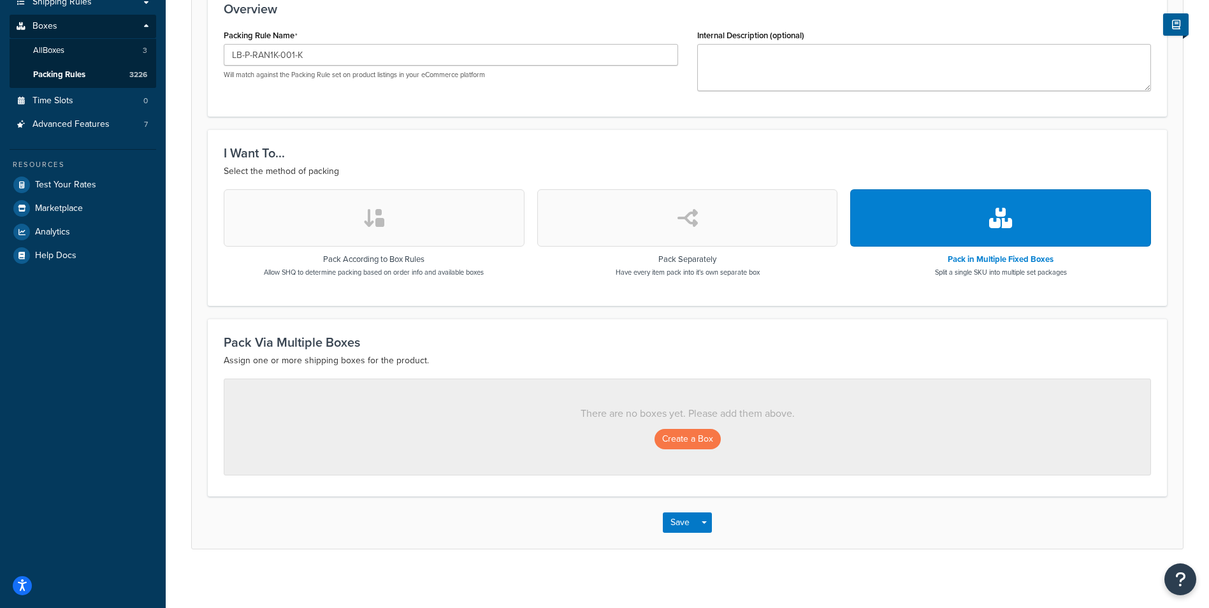
scroll to position [264, 0]
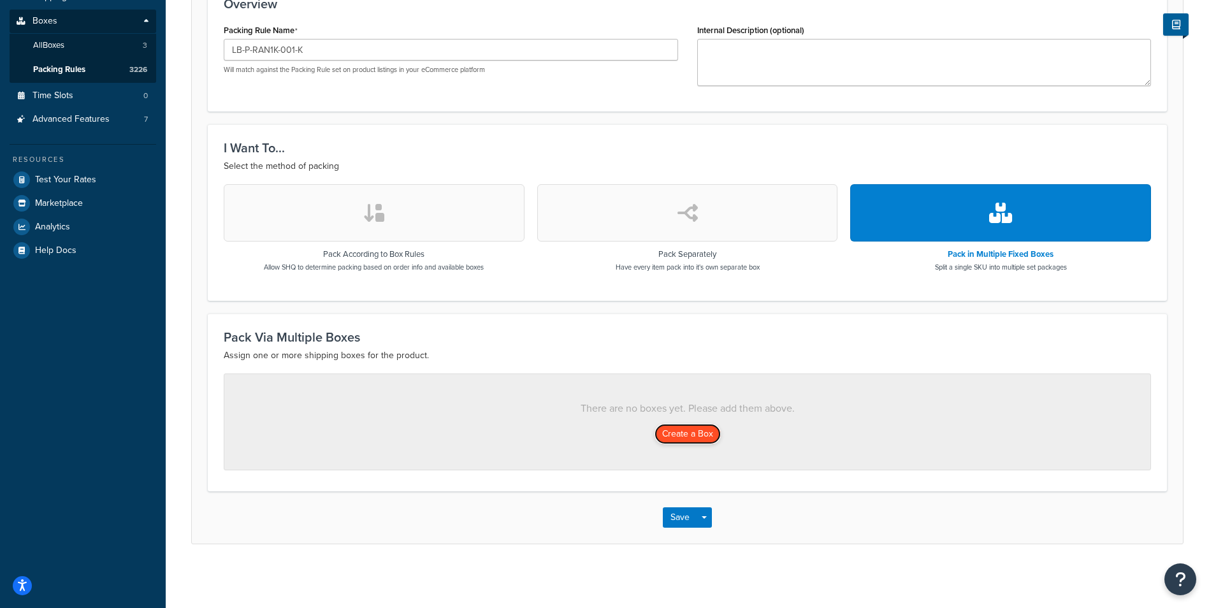
click at [693, 435] on button "Create a Box" at bounding box center [687, 434] width 66 height 20
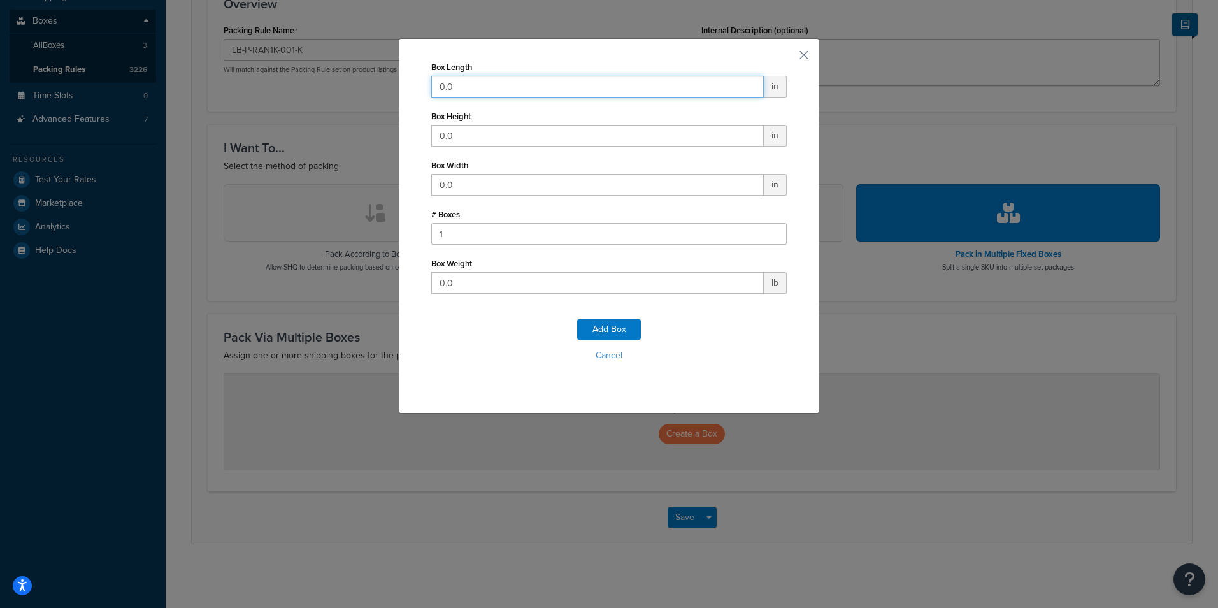
click at [582, 85] on input "0.0" at bounding box center [597, 87] width 333 height 22
click at [565, 83] on input "0.0" at bounding box center [597, 87] width 333 height 22
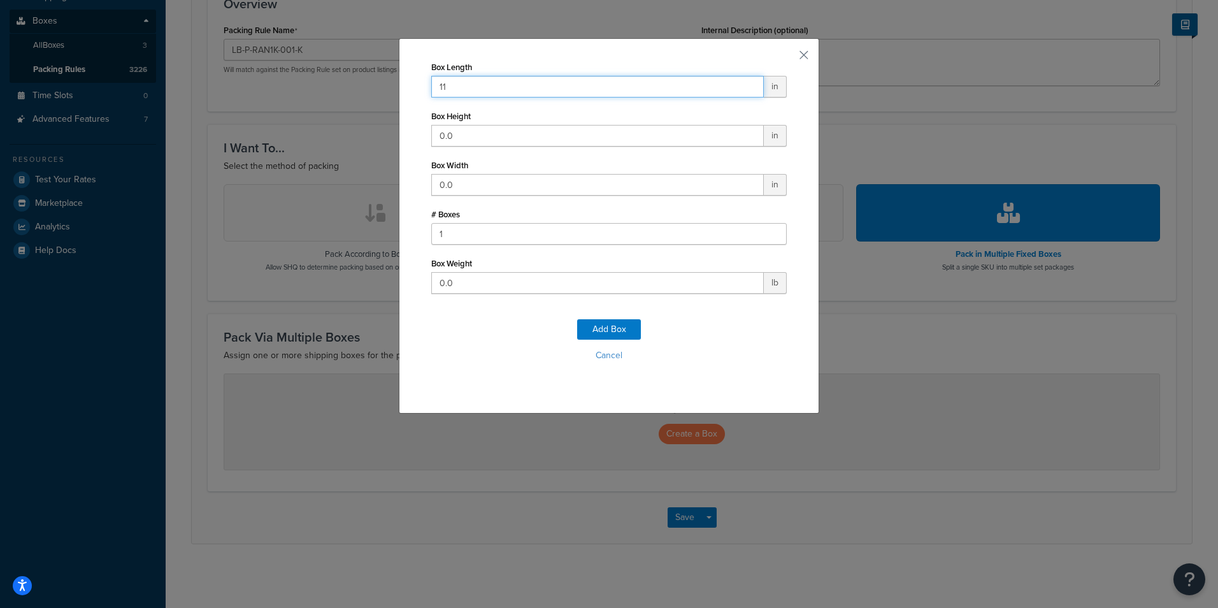
type input "11"
type input "3"
type input "5"
type input "2"
click button "Add Box" at bounding box center [609, 329] width 64 height 20
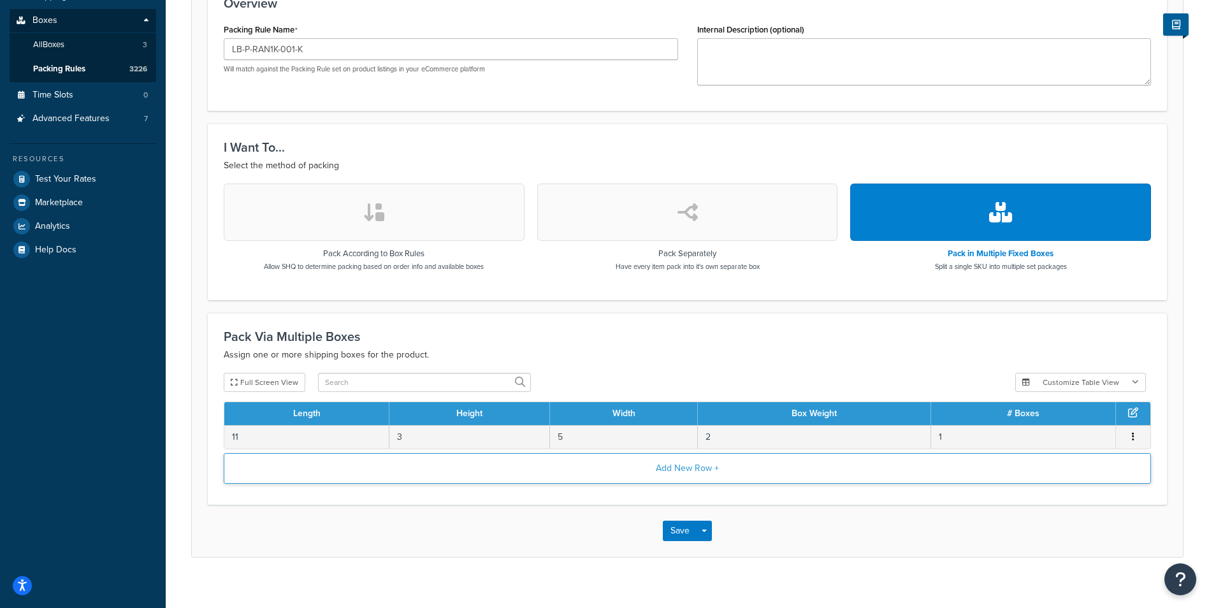
click at [740, 480] on button "Add New Row +" at bounding box center [687, 468] width 927 height 31
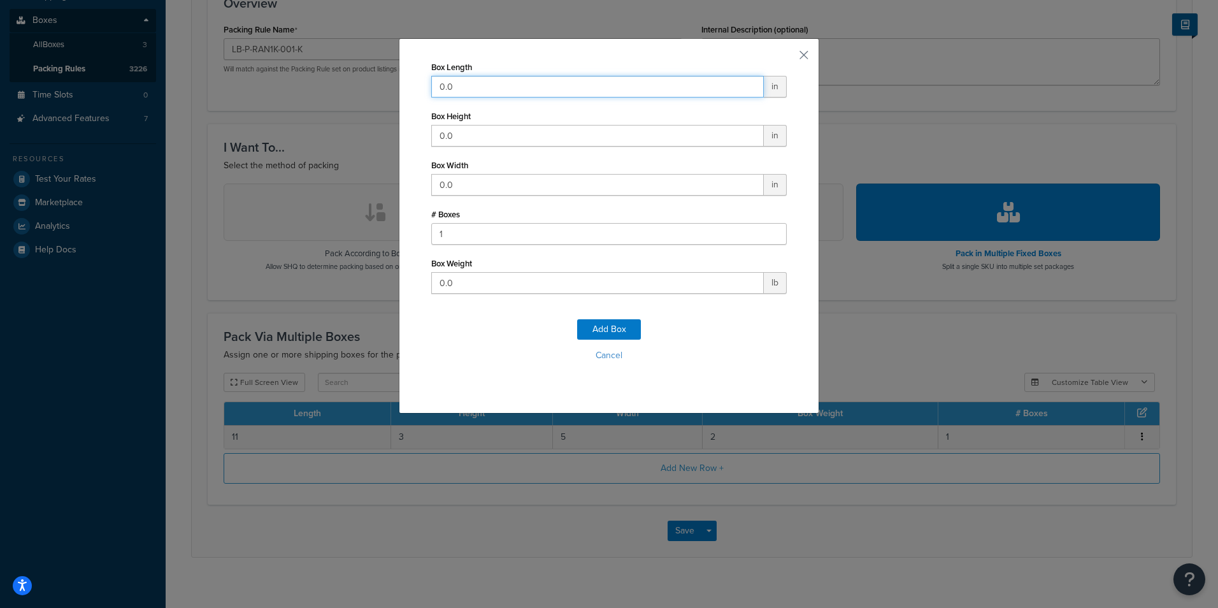
click at [584, 87] on input "0.0" at bounding box center [597, 87] width 333 height 22
type input "11"
type input "5"
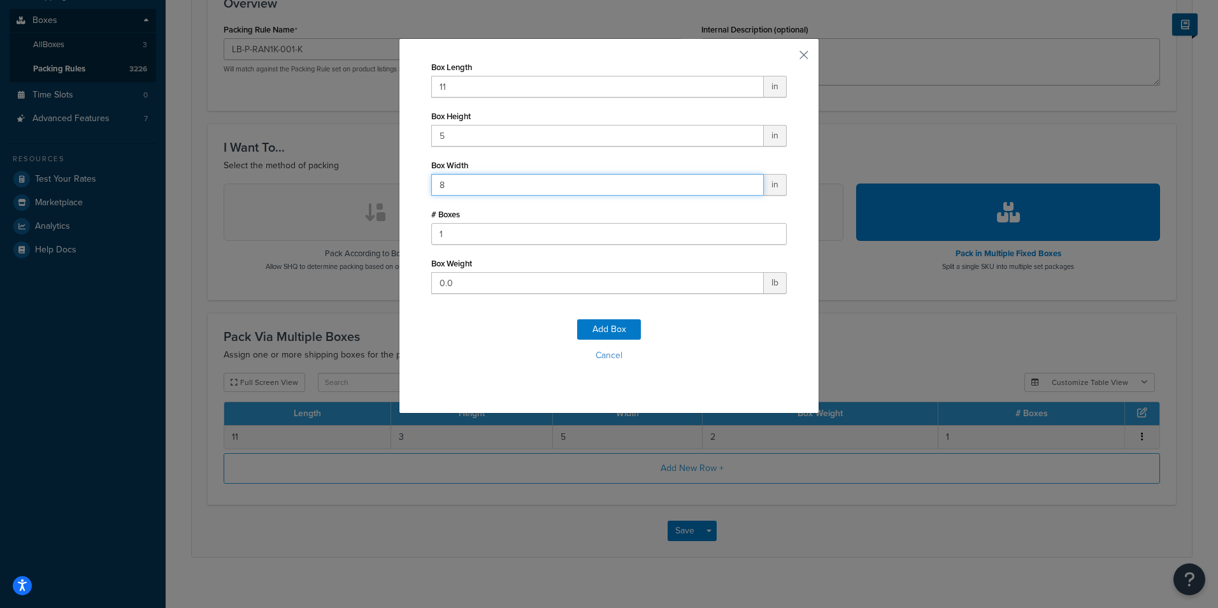
type input "8"
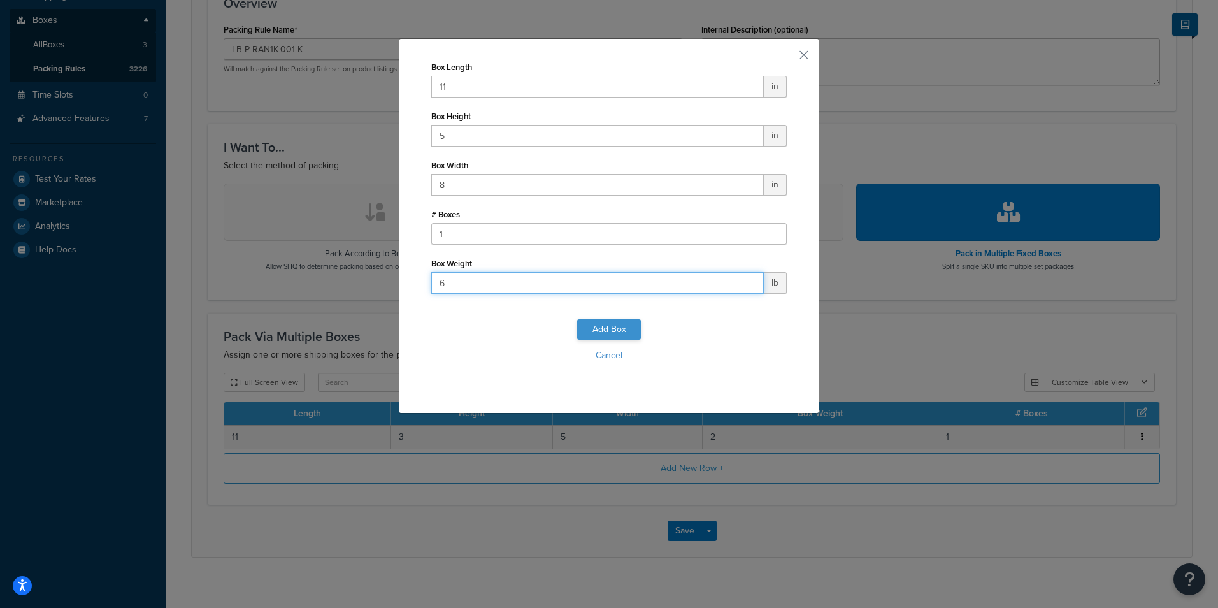
type input "6"
click at [602, 329] on button "Add Box" at bounding box center [609, 329] width 64 height 20
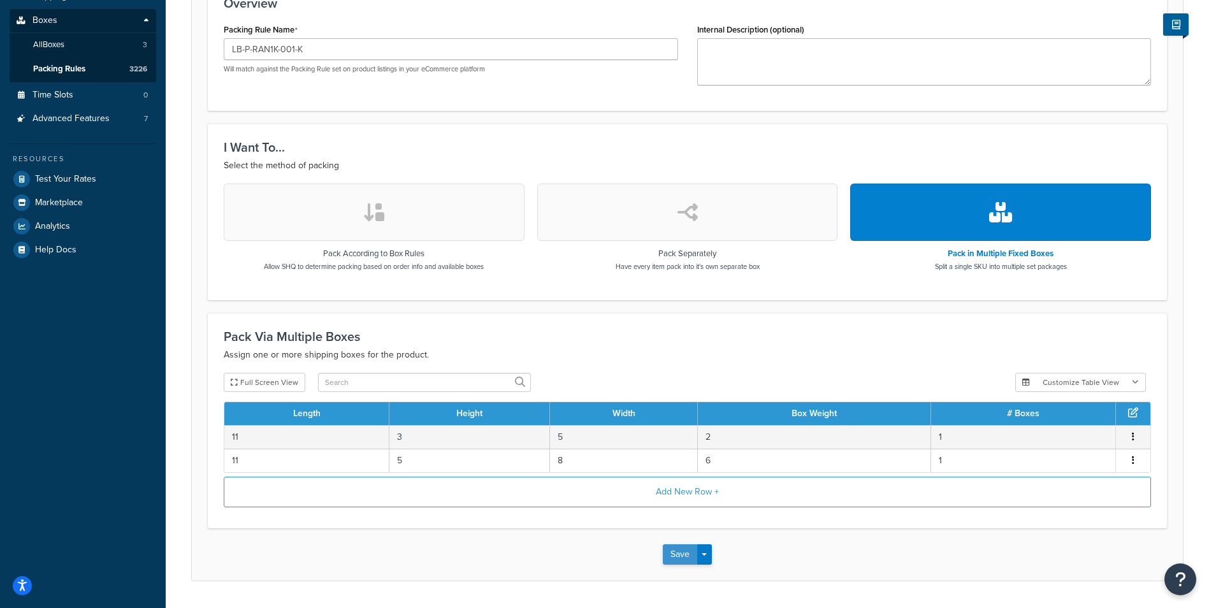
click at [675, 553] on button "Save" at bounding box center [680, 554] width 34 height 20
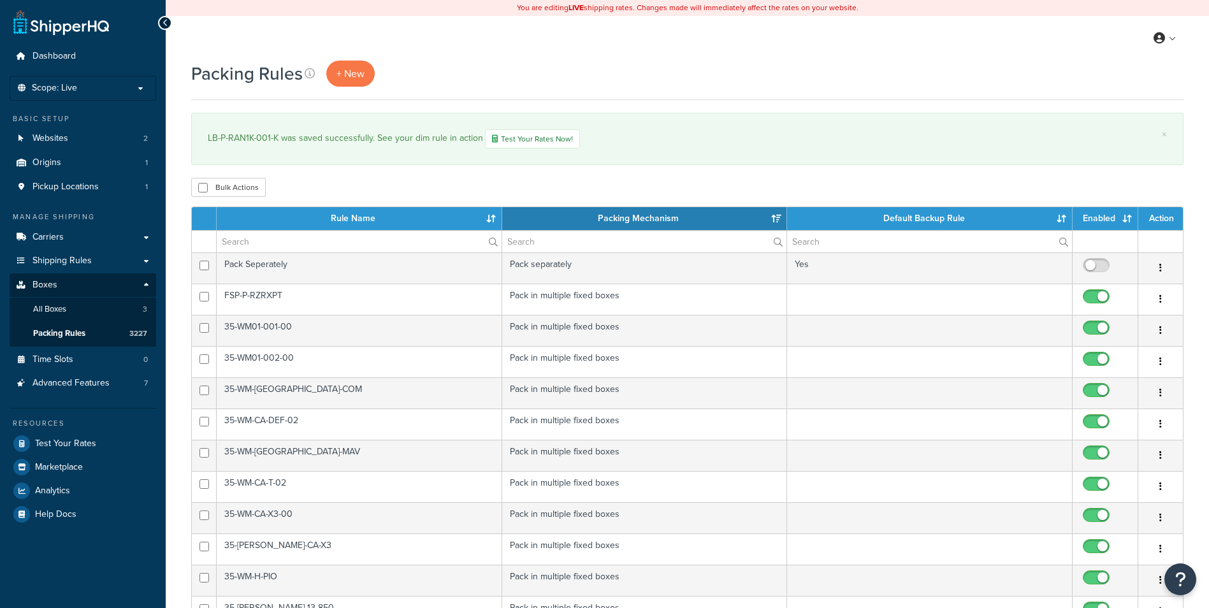
select select "15"
